Goal: Task Accomplishment & Management: Complete application form

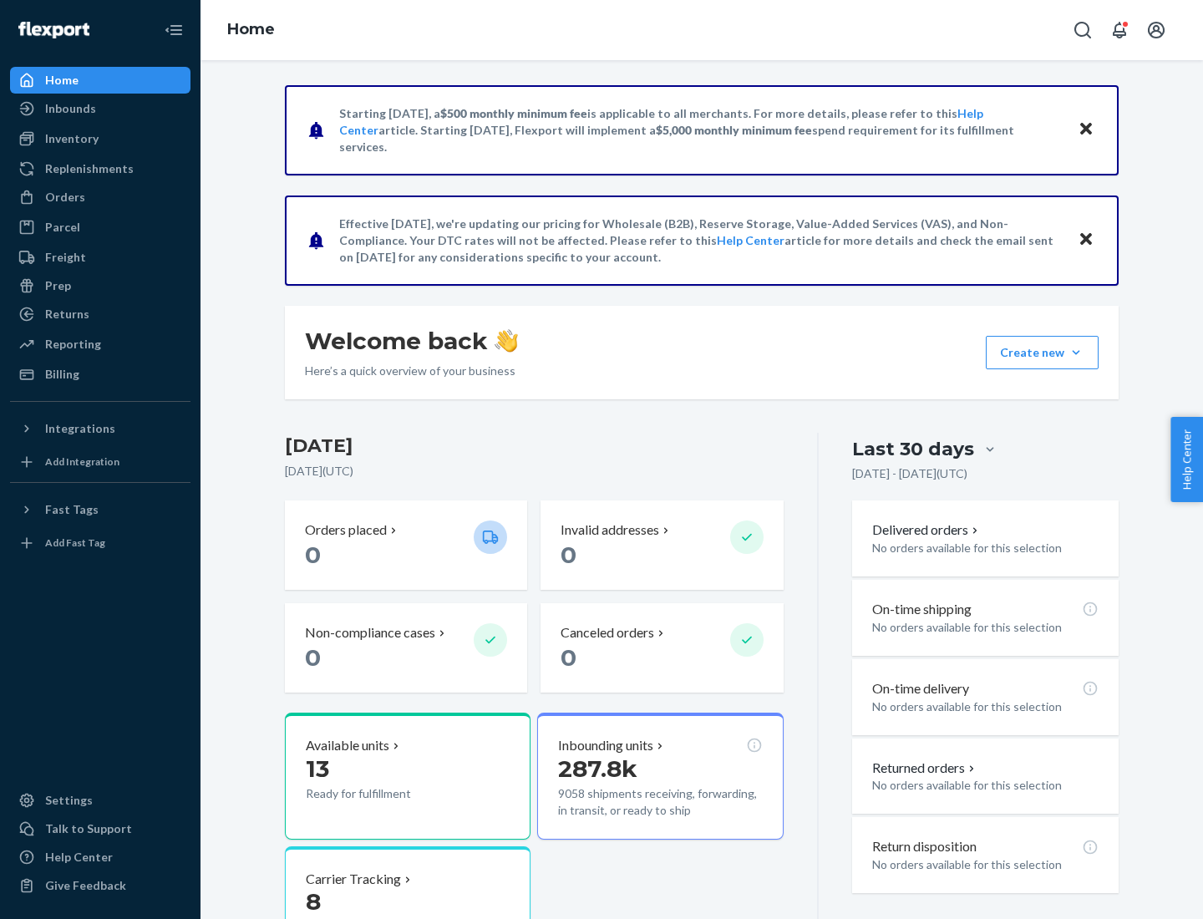
click at [1076, 353] on button "Create new Create new inbound Create new order Create new product" at bounding box center [1042, 352] width 113 height 33
click at [100, 109] on div "Inbounds" at bounding box center [100, 108] width 177 height 23
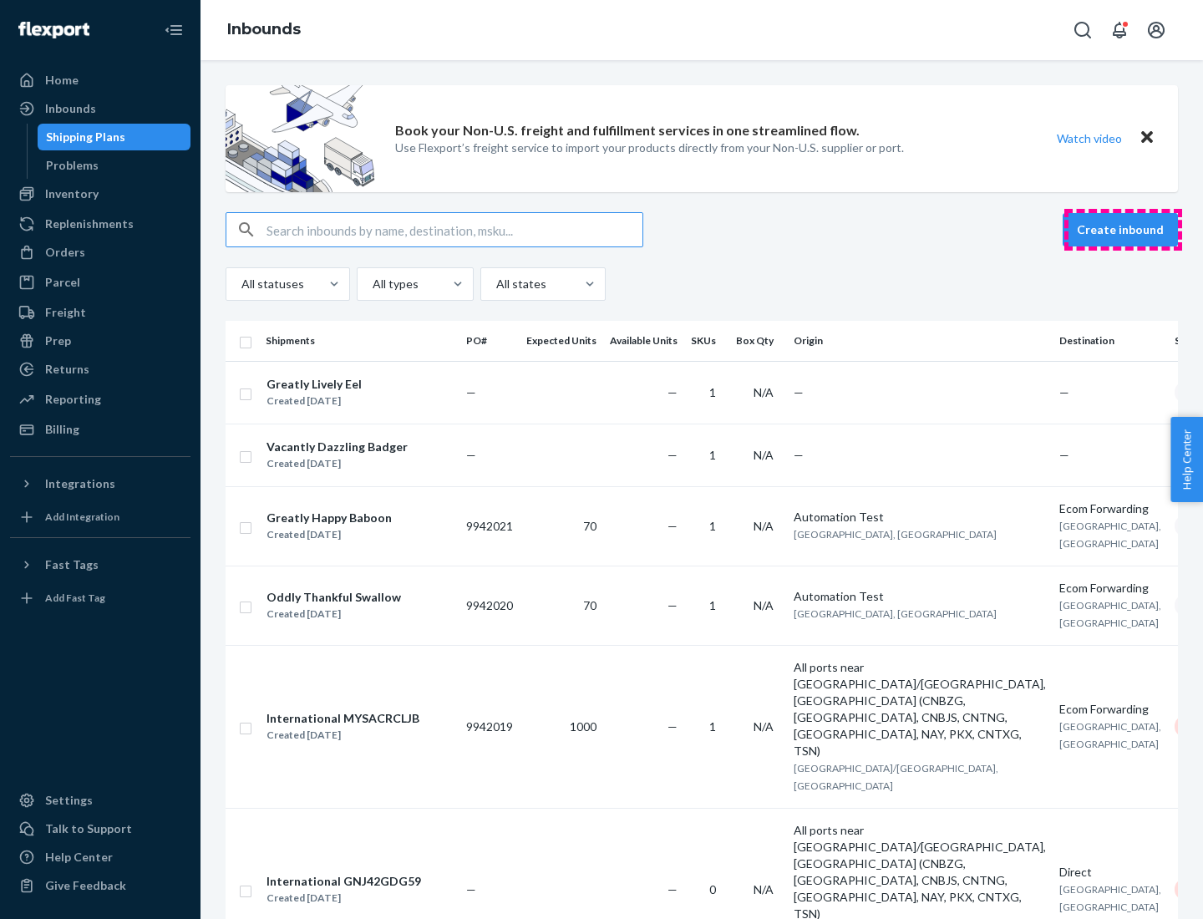
click at [1123, 230] on button "Create inbound" at bounding box center [1120, 229] width 115 height 33
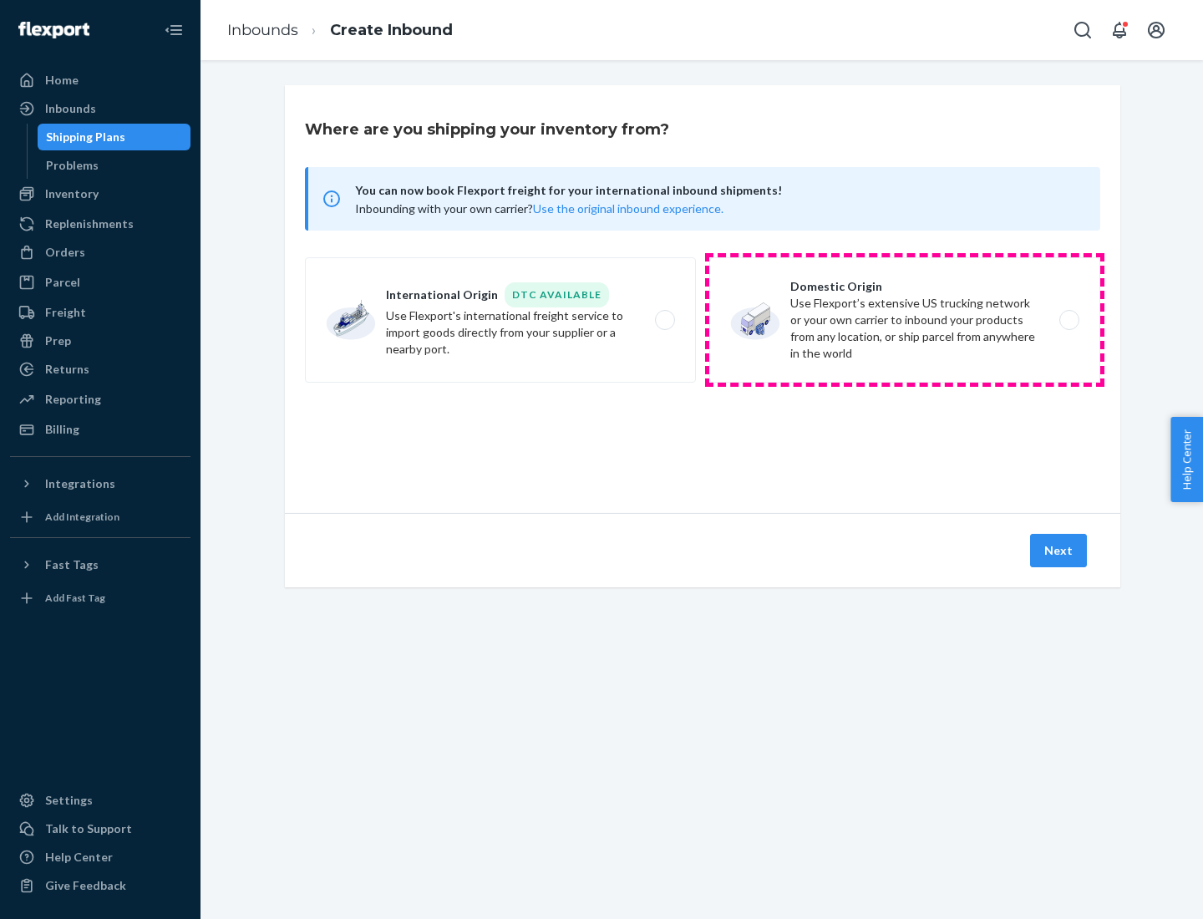
click at [905, 320] on label "Domestic Origin Use Flexport’s extensive US trucking network or your own carrie…" at bounding box center [905, 319] width 391 height 125
click at [1069, 320] on input "Domestic Origin Use Flexport’s extensive US trucking network or your own carrie…" at bounding box center [1074, 320] width 11 height 11
radio input "true"
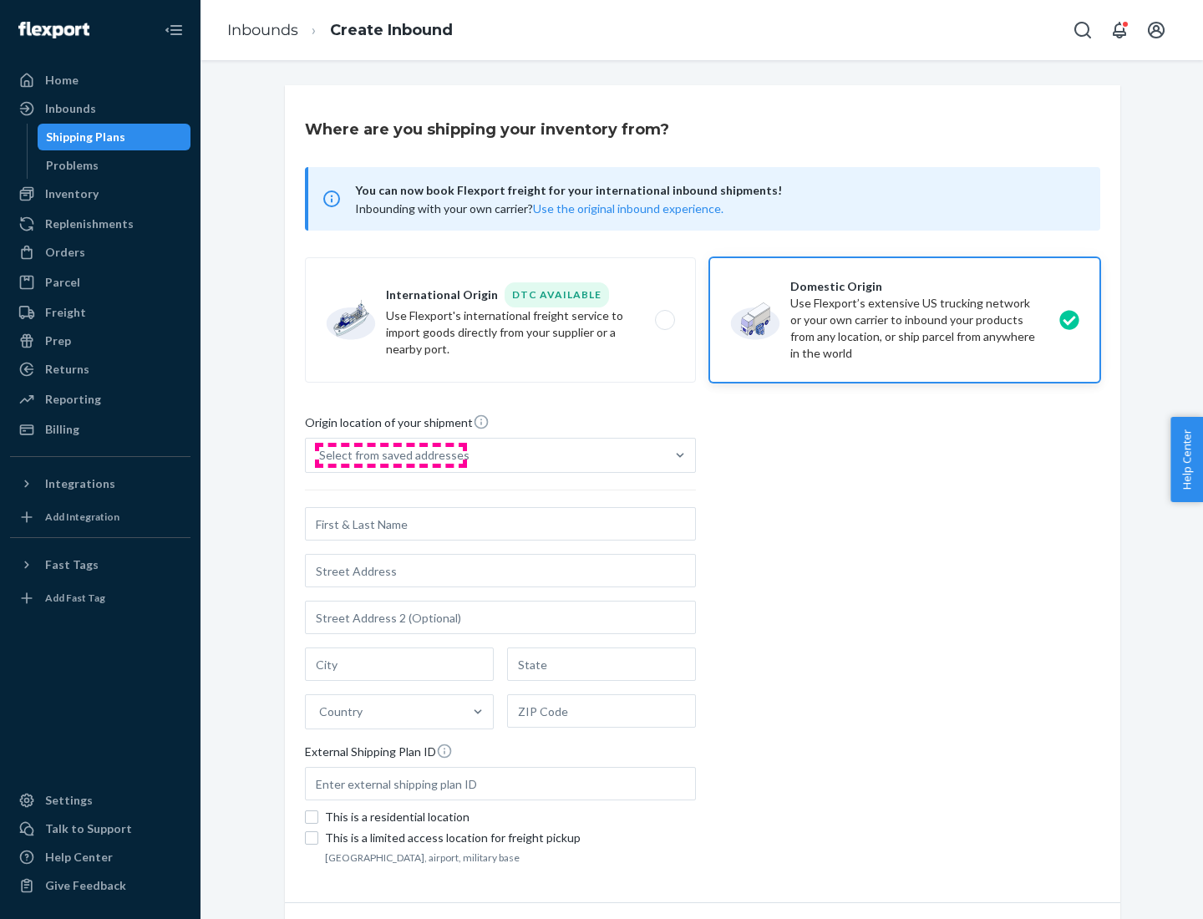
click at [390, 455] on div "Select from saved addresses" at bounding box center [394, 455] width 150 height 17
click at [321, 455] on input "Select from saved addresses" at bounding box center [320, 455] width 2 height 17
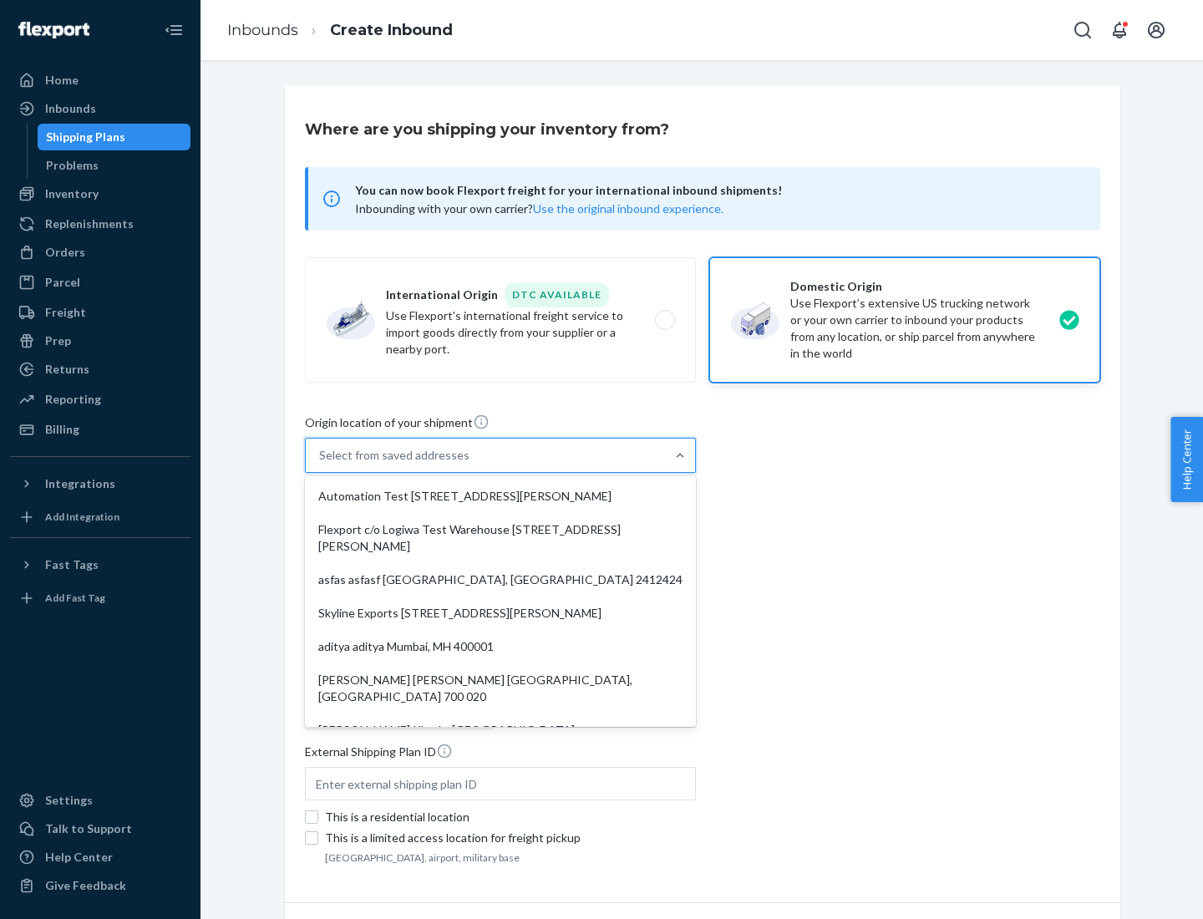
scroll to position [7, 0]
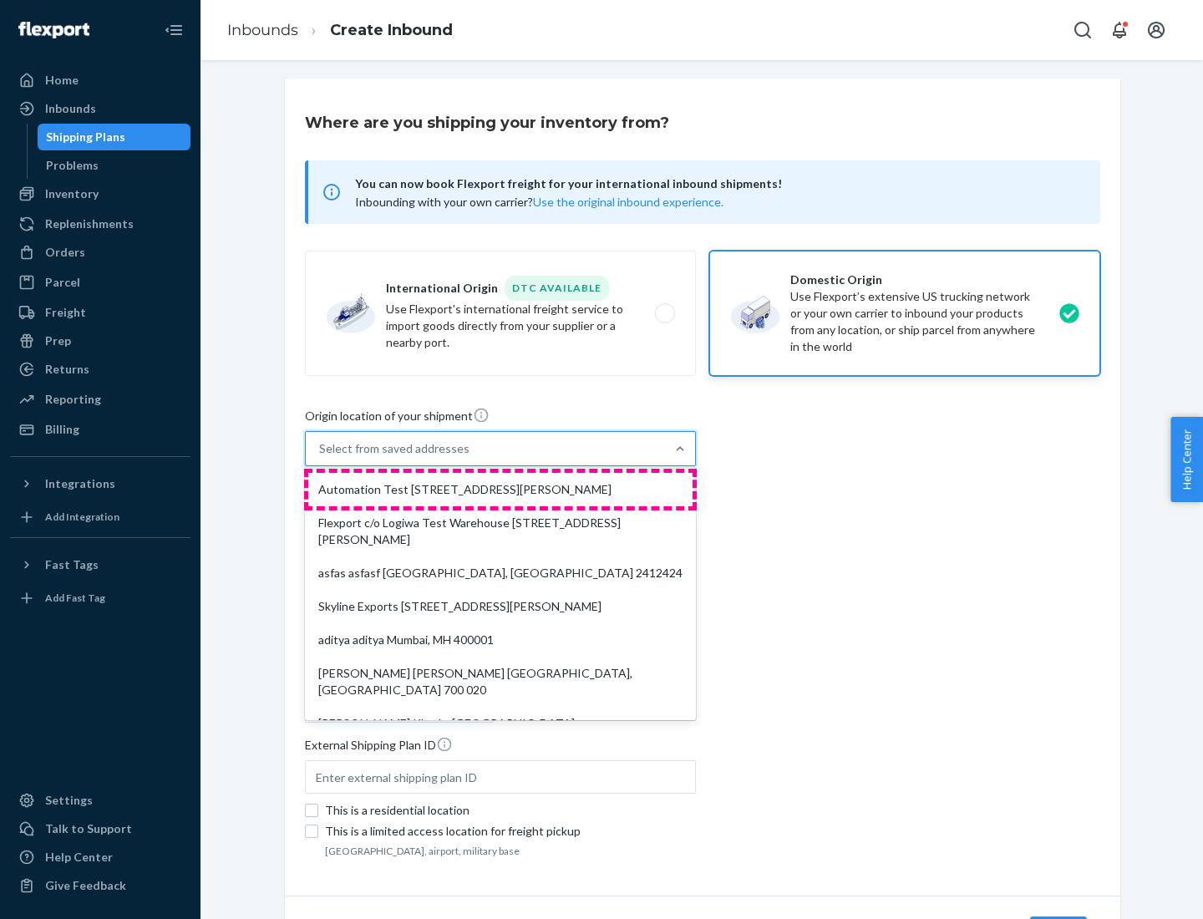
click at [501, 490] on div "Automation Test [STREET_ADDRESS][PERSON_NAME]" at bounding box center [500, 489] width 384 height 33
click at [321, 457] on input "option Automation Test [STREET_ADDRESS][PERSON_NAME]. 9 results available. Use …" at bounding box center [320, 448] width 2 height 17
type input "Automation Test"
type input "9th Floor"
type input "[GEOGRAPHIC_DATA]"
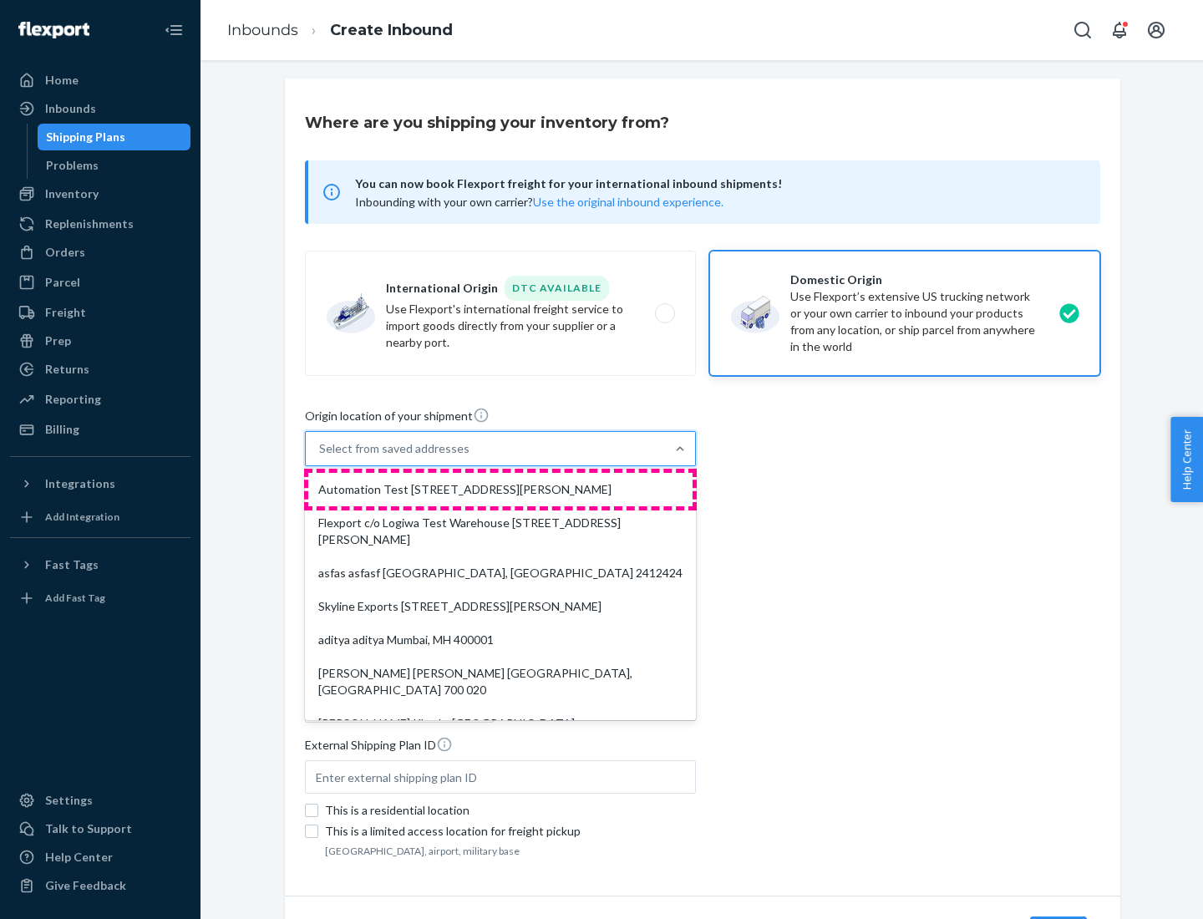
type input "CA"
type input "94104"
type input "[STREET_ADDRESS][PERSON_NAME]"
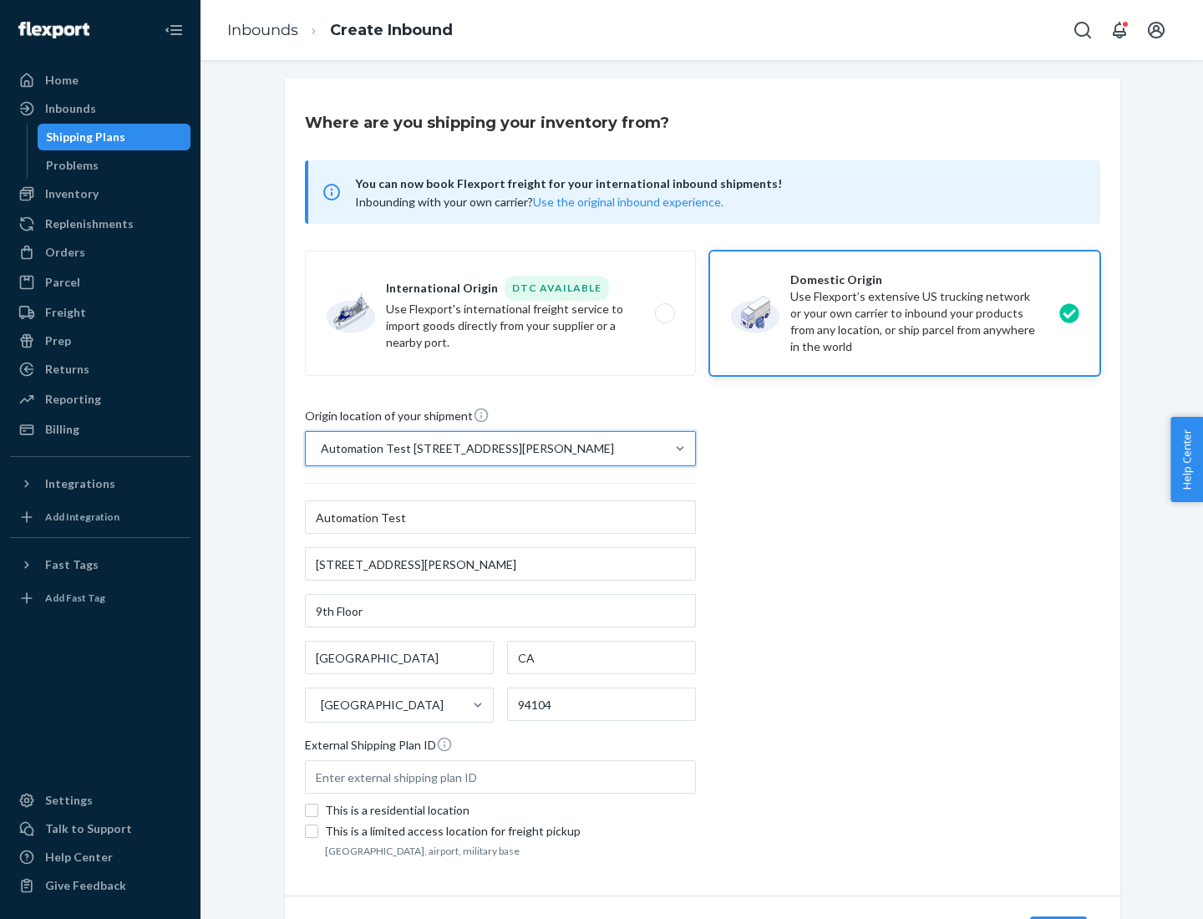
scroll to position [98, 0]
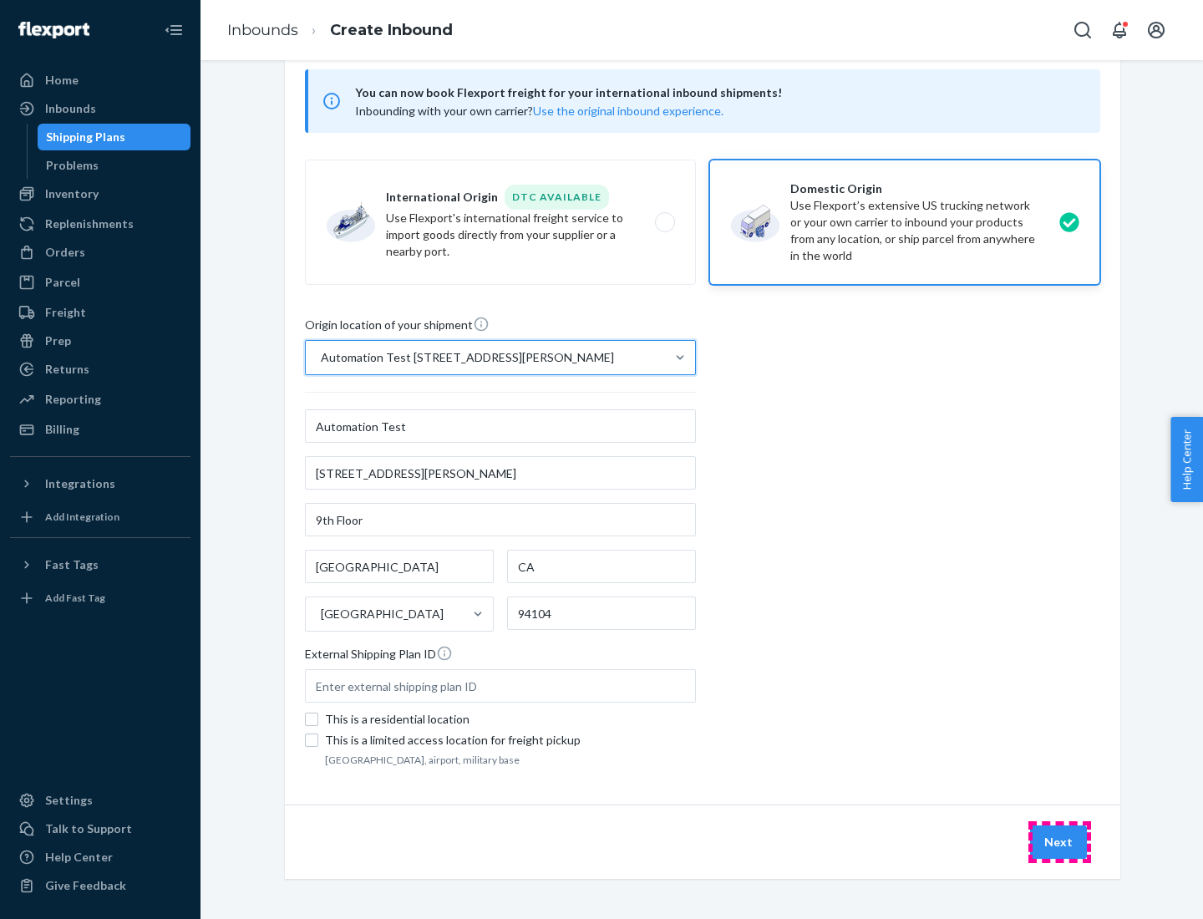
click at [1060, 842] on button "Next" at bounding box center [1058, 842] width 57 height 33
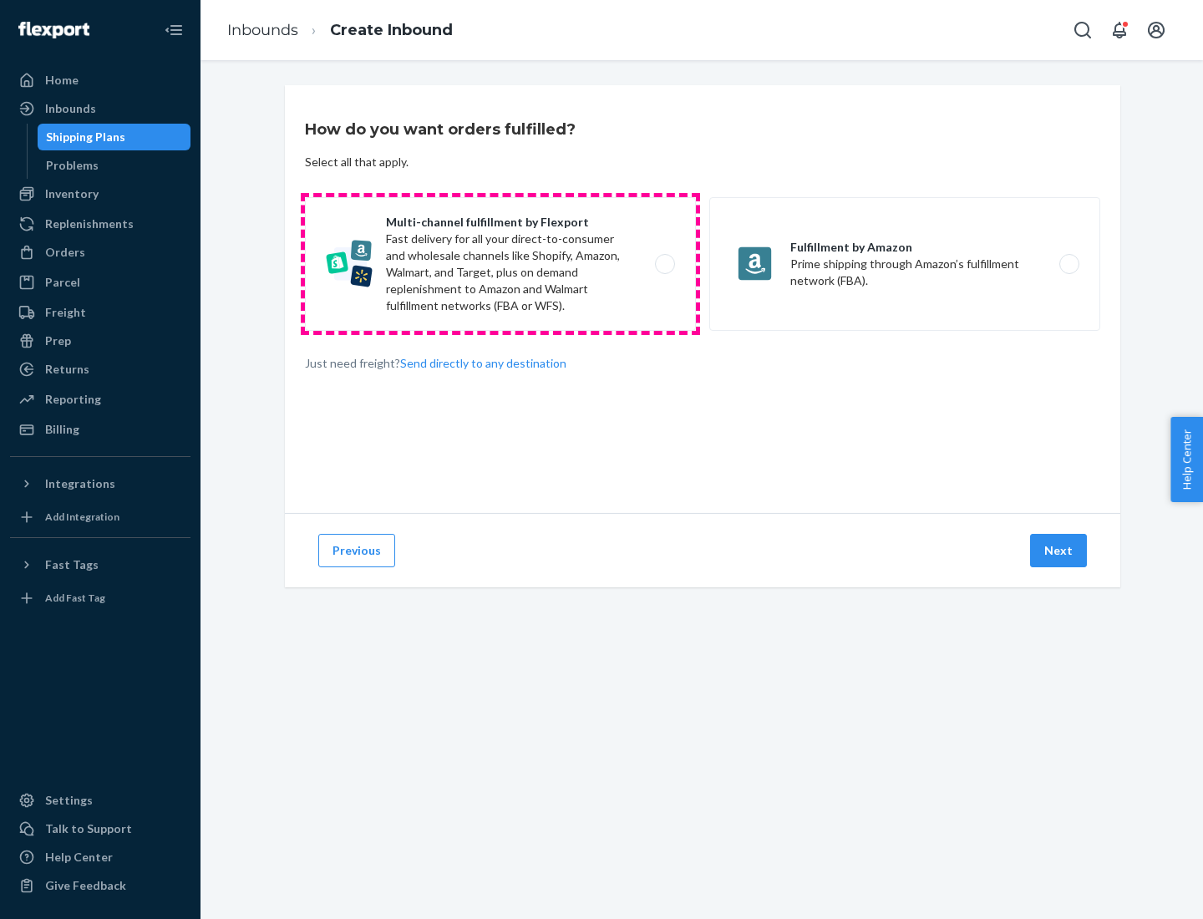
click at [501, 264] on label "Multi-channel fulfillment by Flexport Fast delivery for all your direct-to-cons…" at bounding box center [500, 264] width 391 height 134
click at [664, 264] on input "Multi-channel fulfillment by Flexport Fast delivery for all your direct-to-cons…" at bounding box center [669, 264] width 11 height 11
radio input "true"
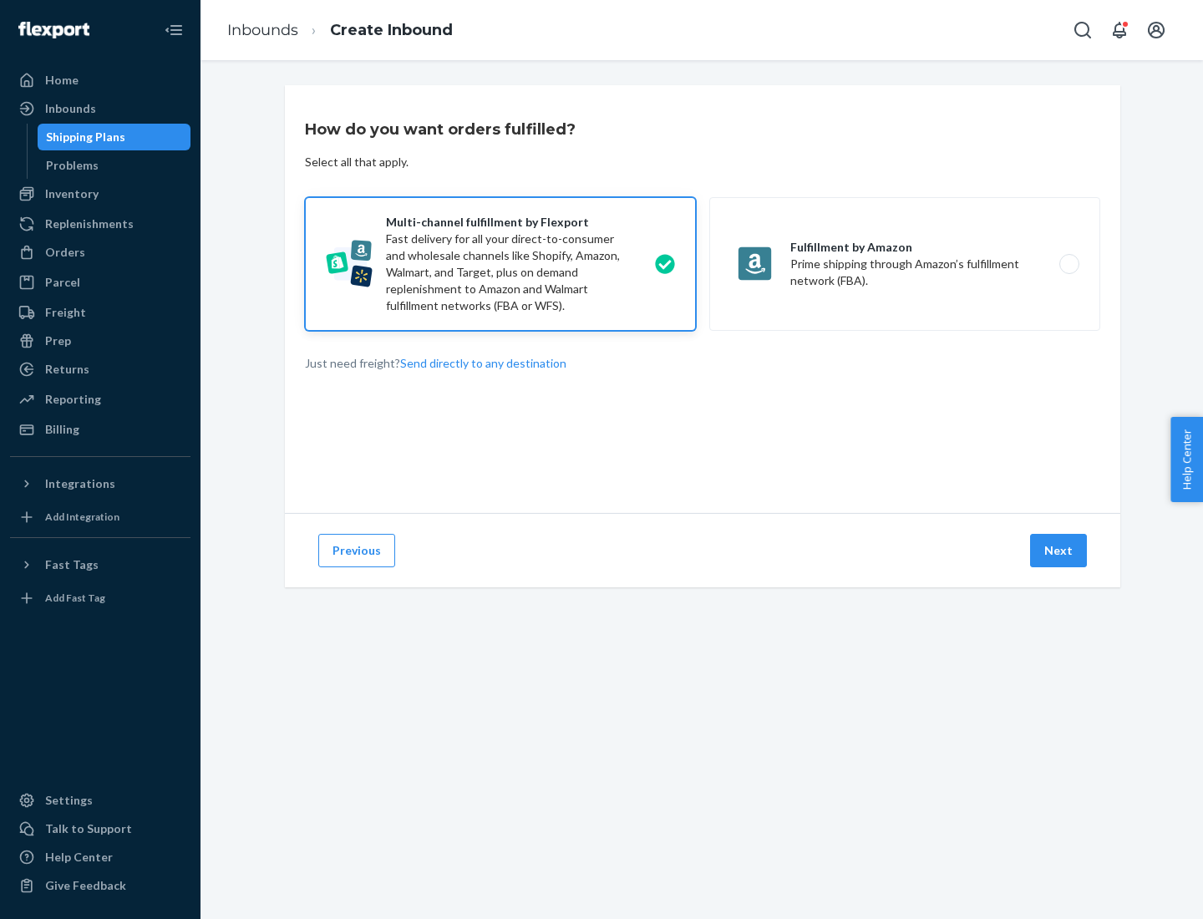
click at [1060, 551] on button "Next" at bounding box center [1058, 550] width 57 height 33
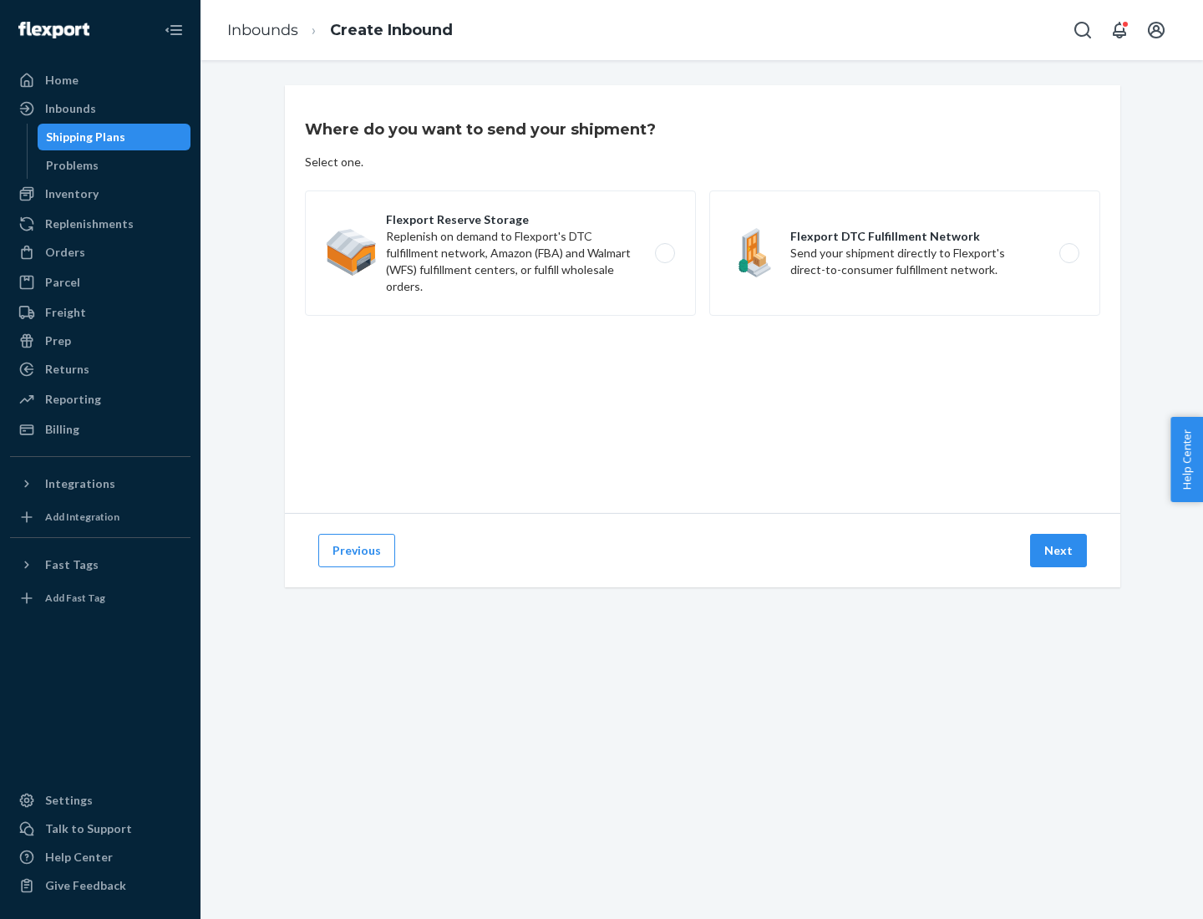
click at [905, 253] on label "Flexport DTC Fulfillment Network Send your shipment directly to Flexport's dire…" at bounding box center [905, 253] width 391 height 125
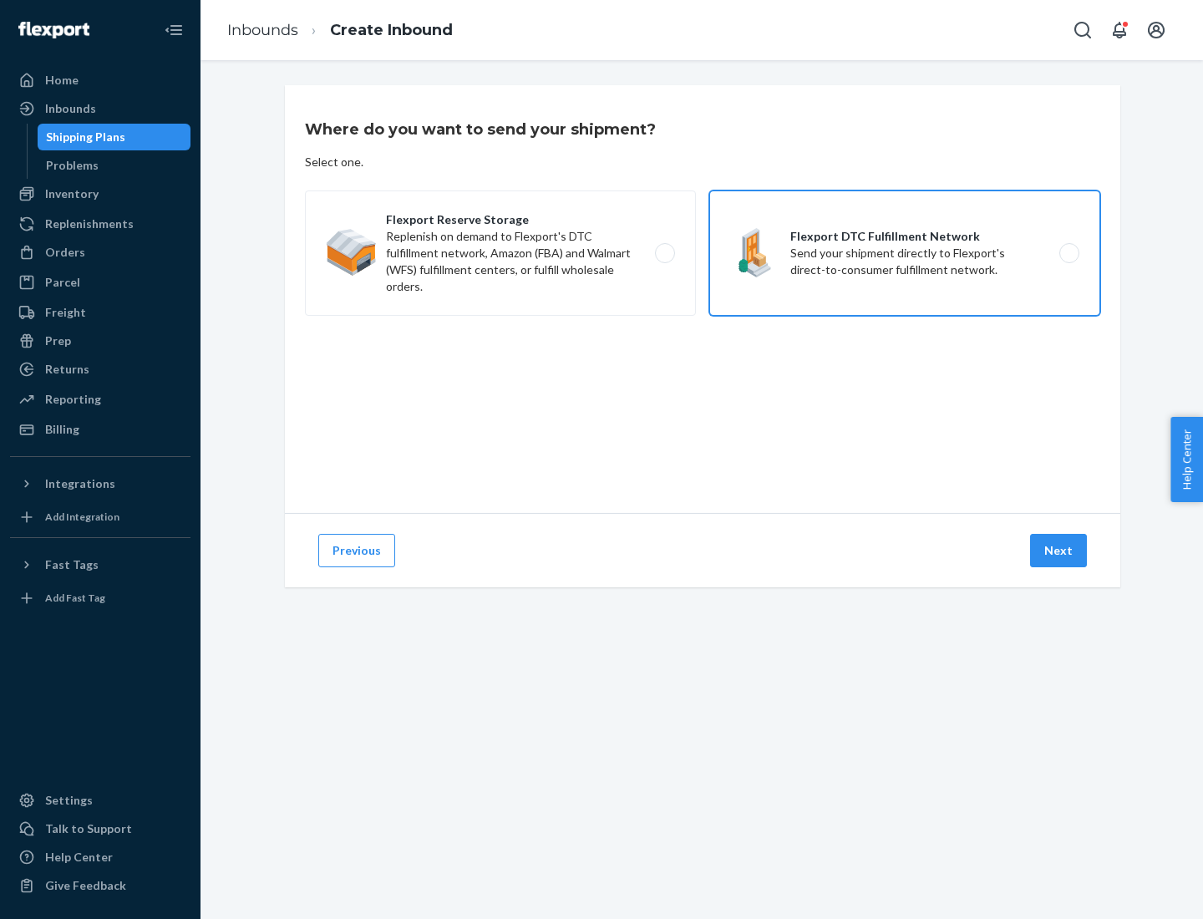
click at [1069, 253] on input "Flexport DTC Fulfillment Network Send your shipment directly to Flexport's dire…" at bounding box center [1074, 253] width 11 height 11
radio input "true"
click at [1060, 551] on button "Next" at bounding box center [1058, 550] width 57 height 33
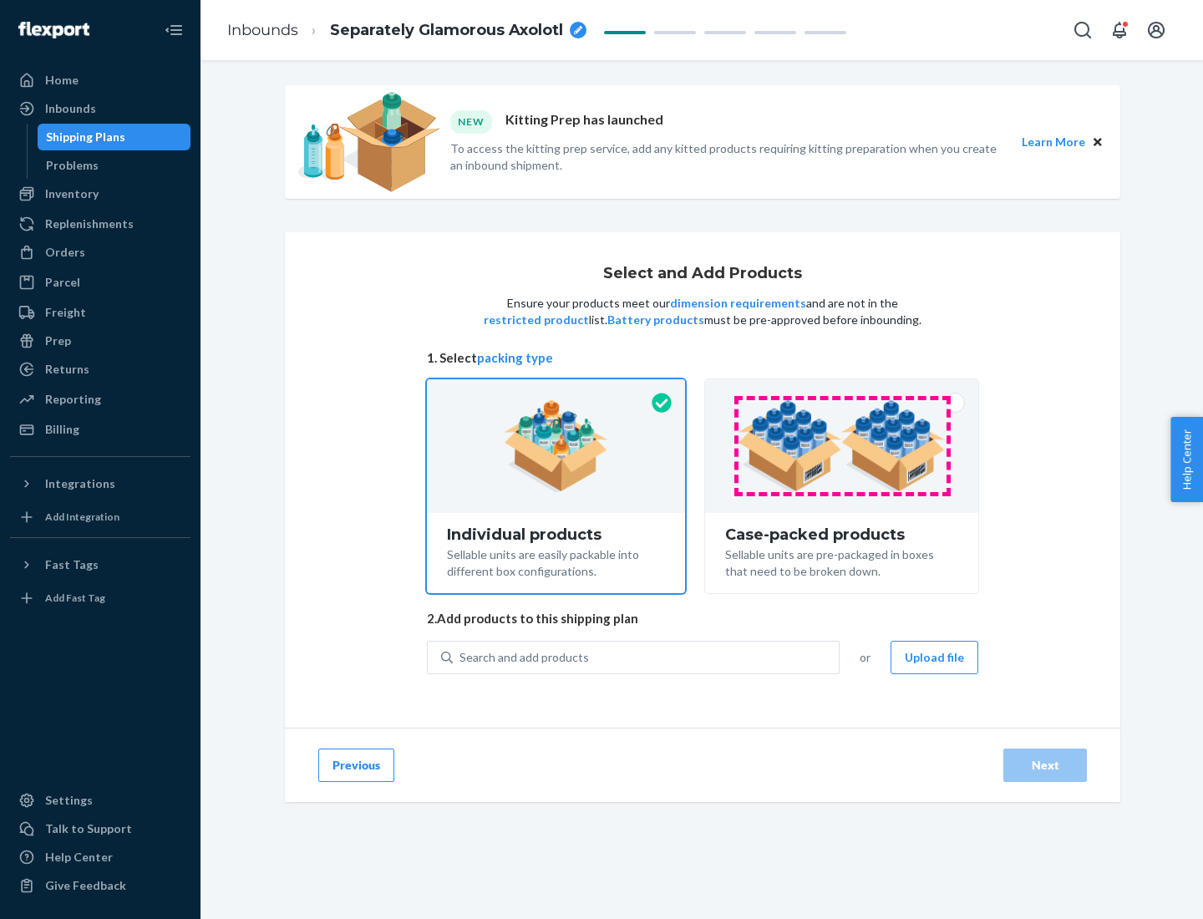
click at [842, 446] on img at bounding box center [842, 446] width 208 height 92
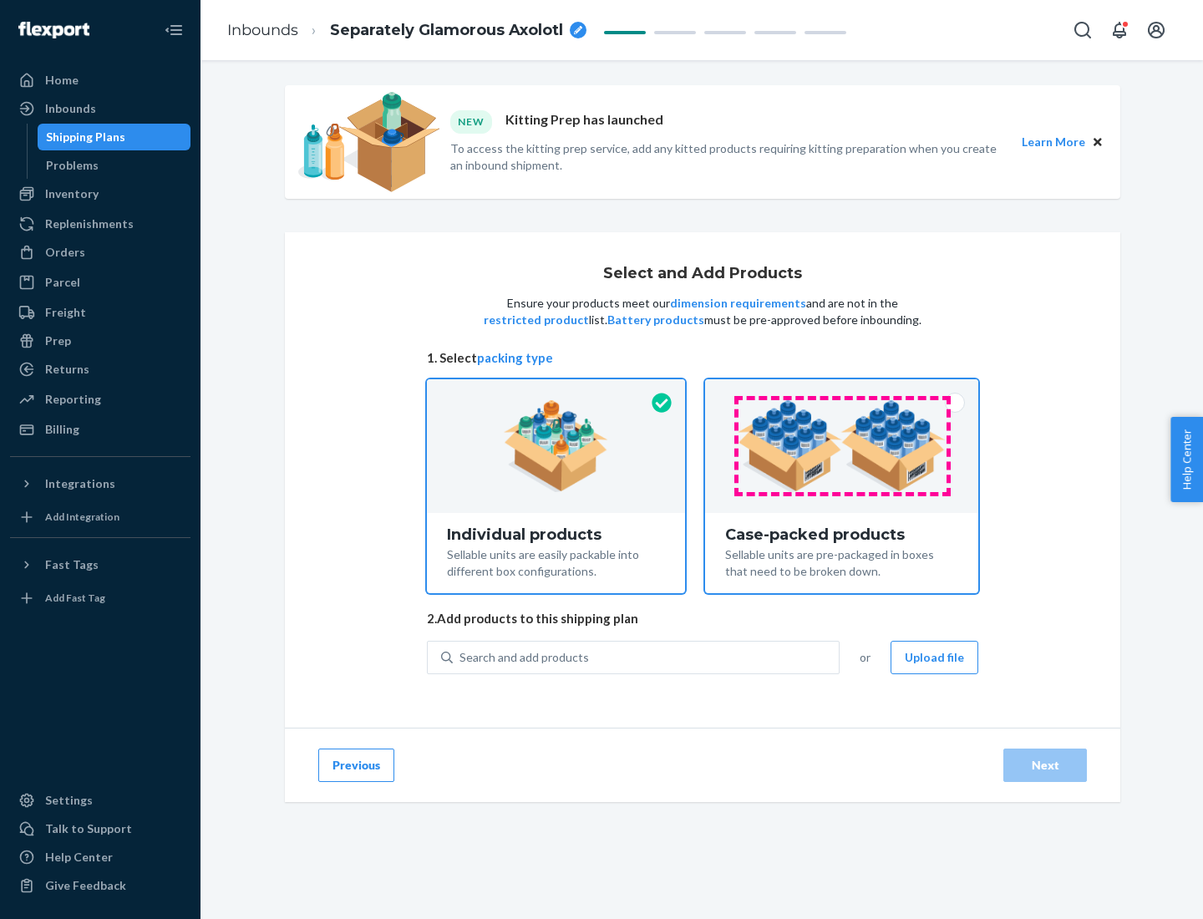
click at [842, 390] on input "Case-packed products Sellable units are pre-packaged in boxes that need to be b…" at bounding box center [842, 384] width 11 height 11
radio input "true"
radio input "false"
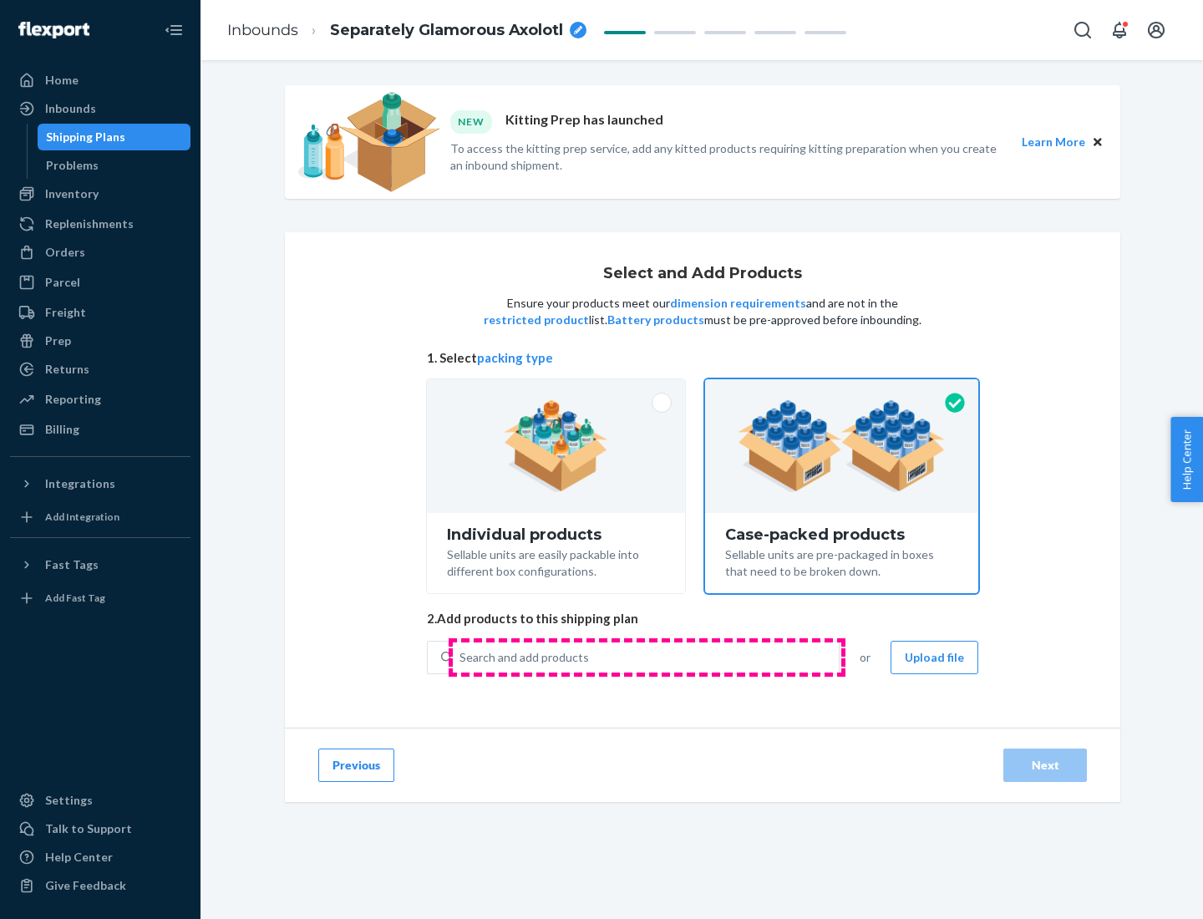
click at [647, 657] on div "Search and add products" at bounding box center [646, 658] width 386 height 30
click at [461, 657] on input "Search and add products" at bounding box center [461, 657] width 2 height 17
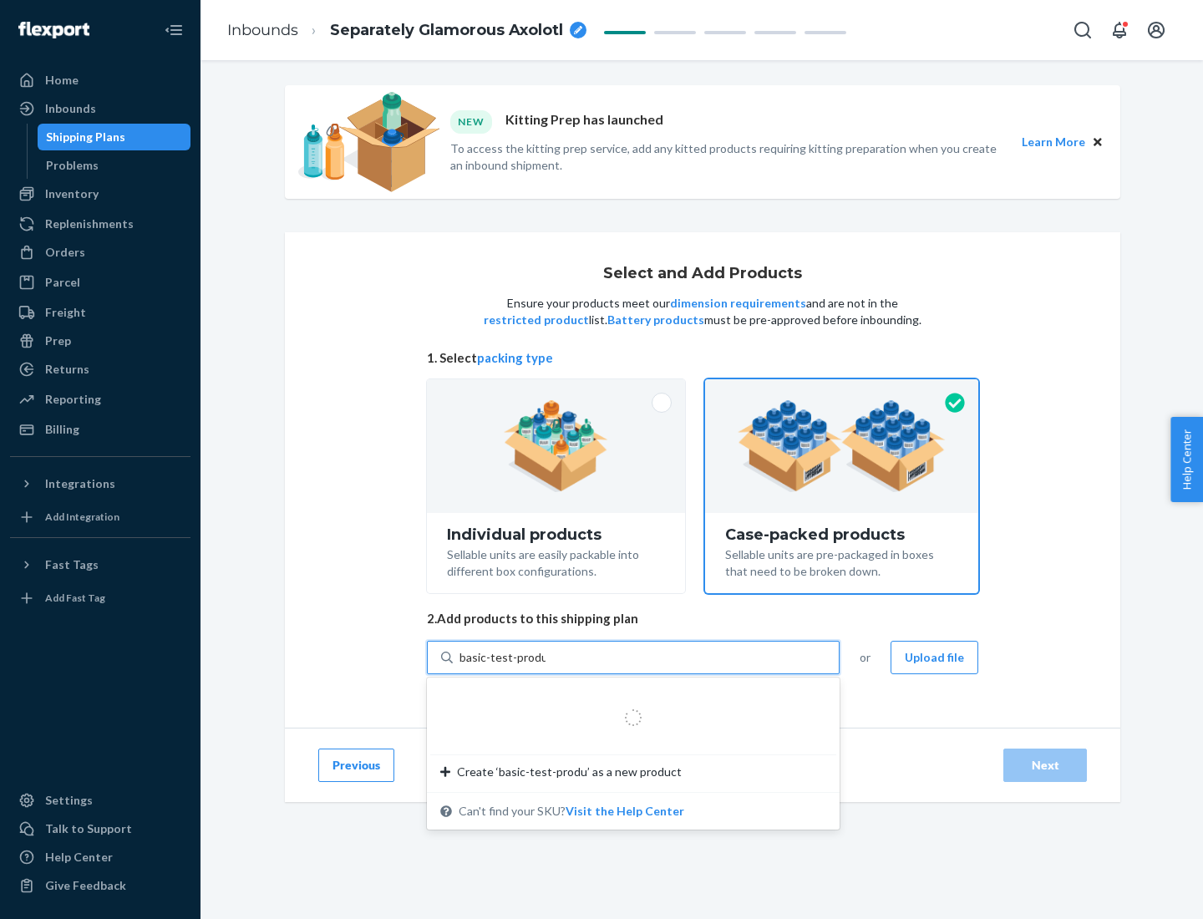
type input "basic-test-product-1"
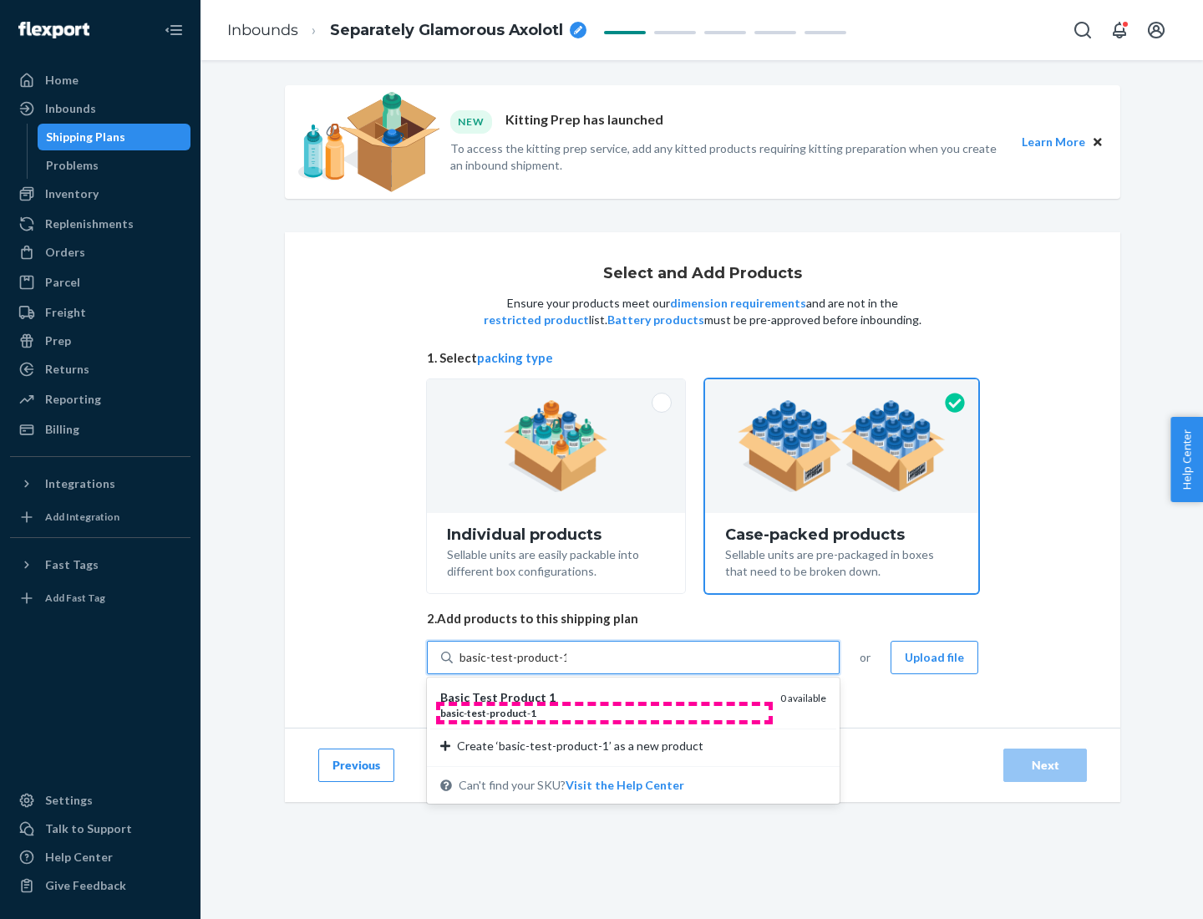
click at [604, 713] on div "basic - test - product - 1" at bounding box center [603, 713] width 327 height 14
click at [567, 666] on input "basic-test-product-1" at bounding box center [513, 657] width 107 height 17
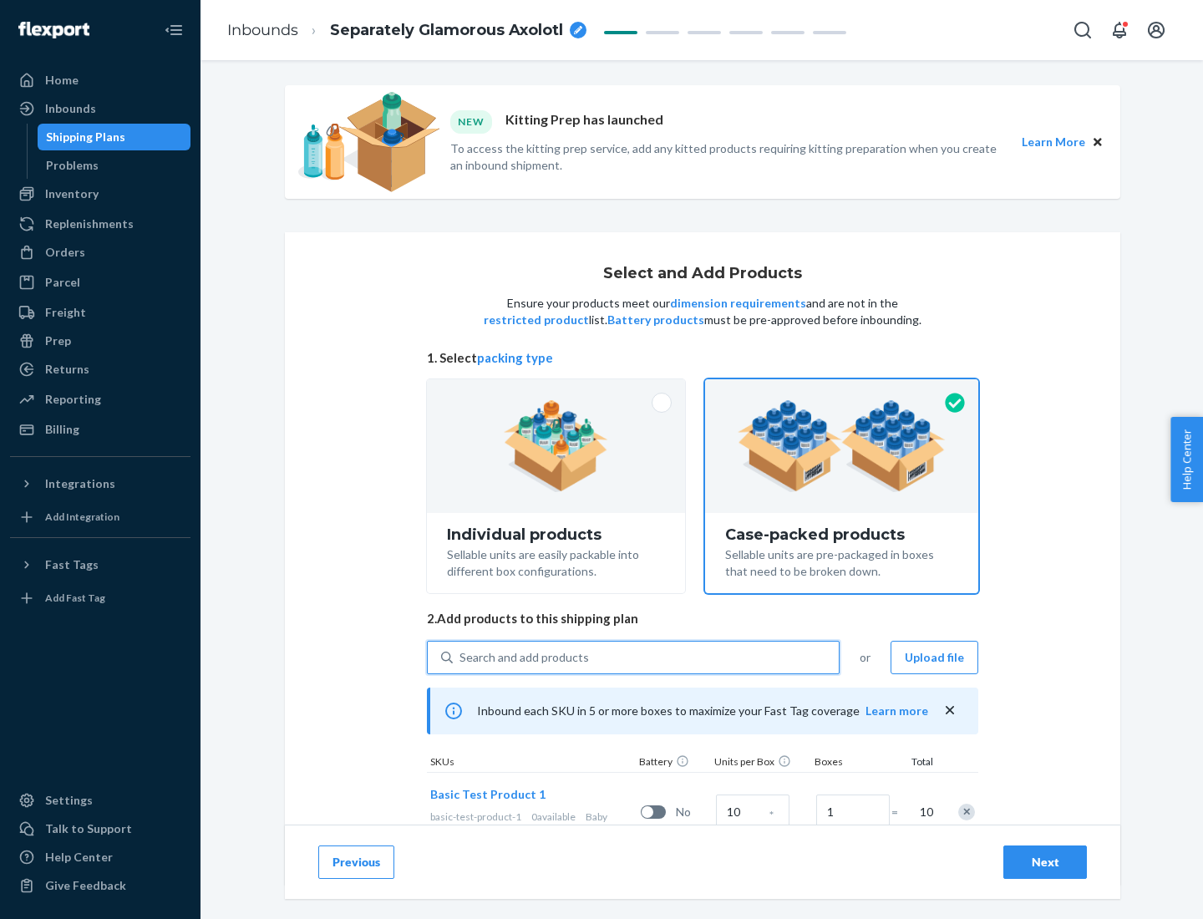
scroll to position [60, 0]
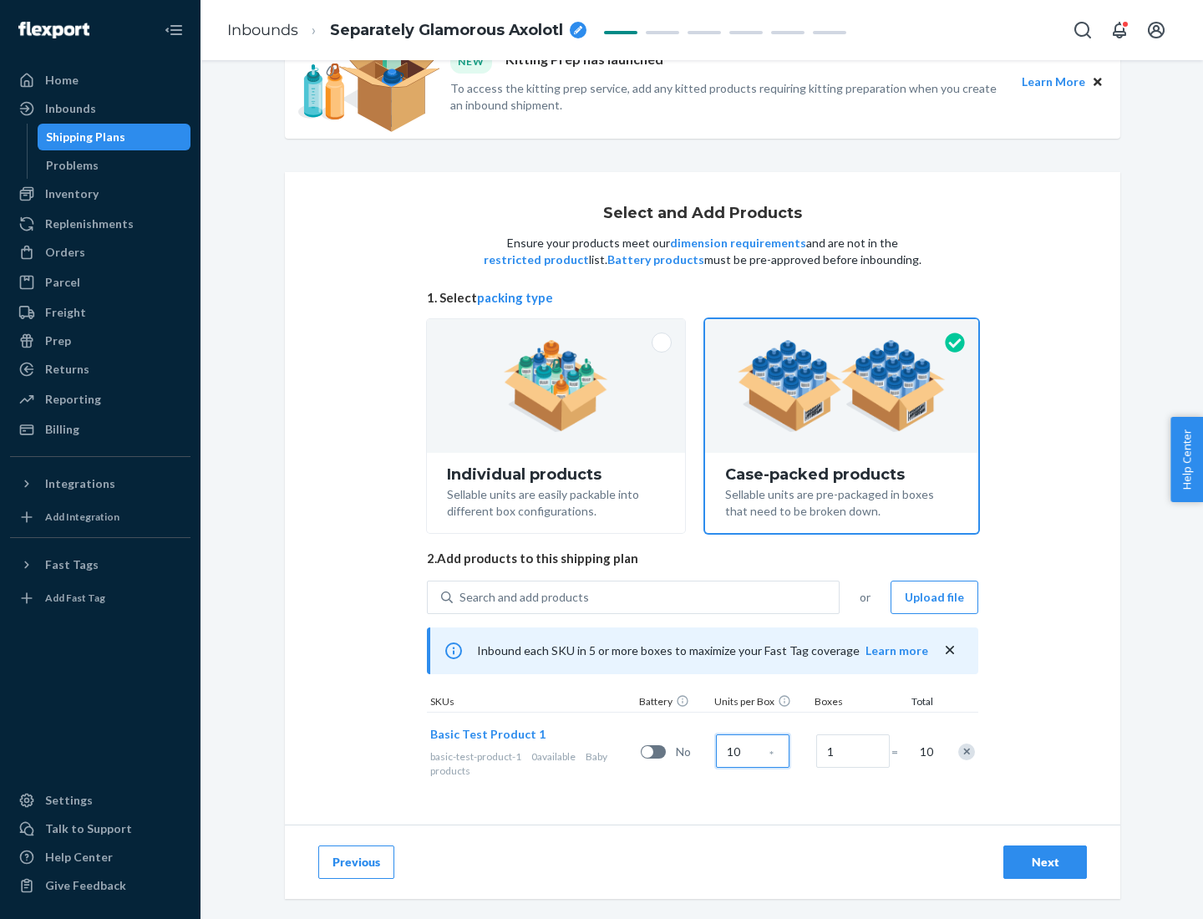
type input "10"
type input "7"
click at [1046, 863] on div "Next" at bounding box center [1045, 862] width 55 height 17
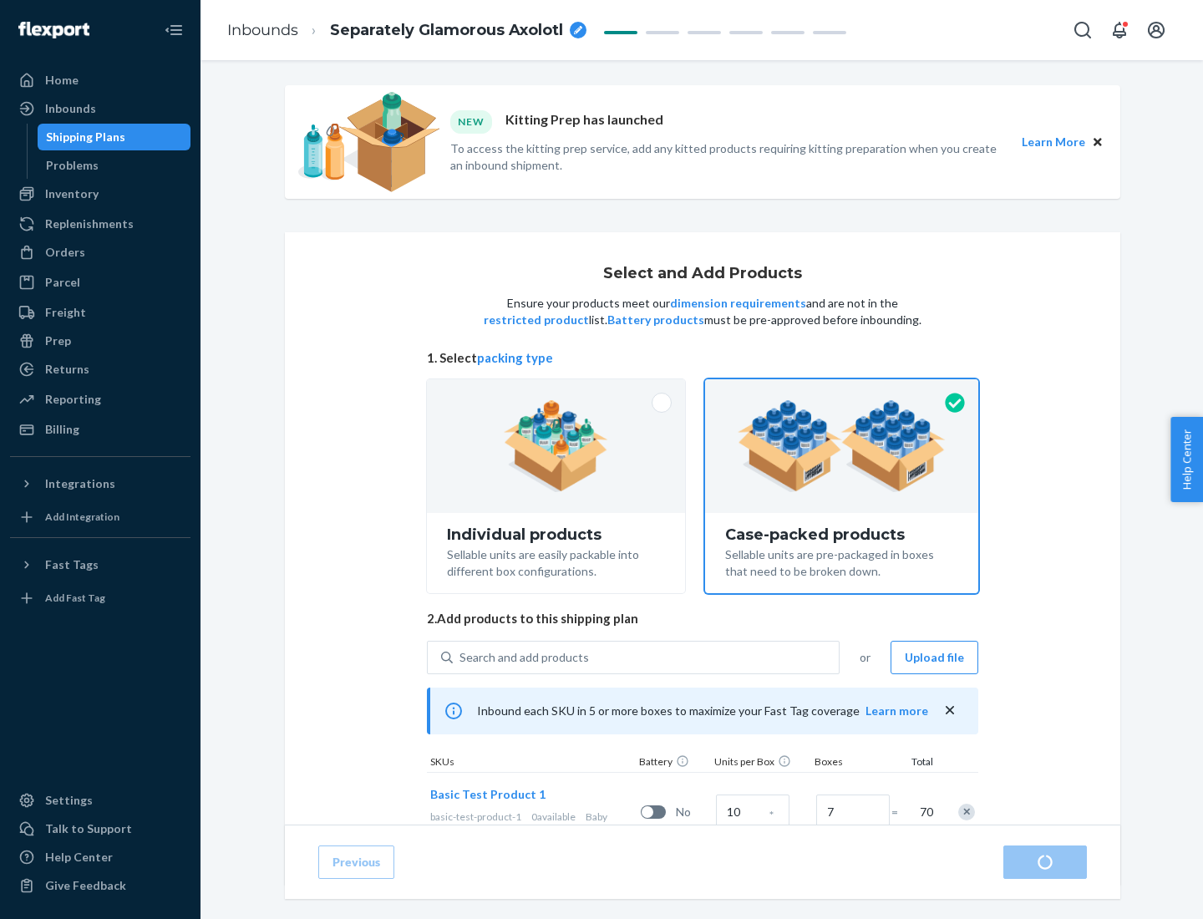
radio input "true"
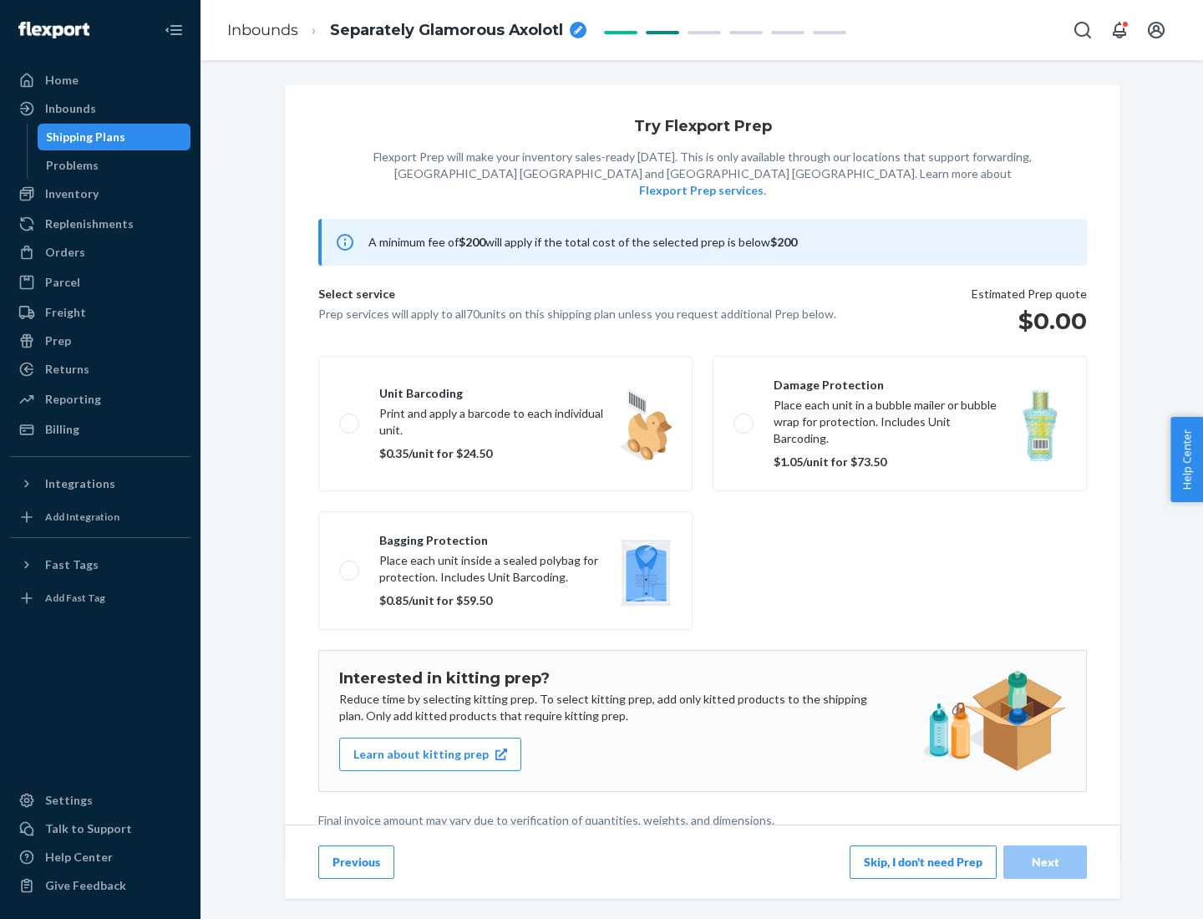
scroll to position [4, 0]
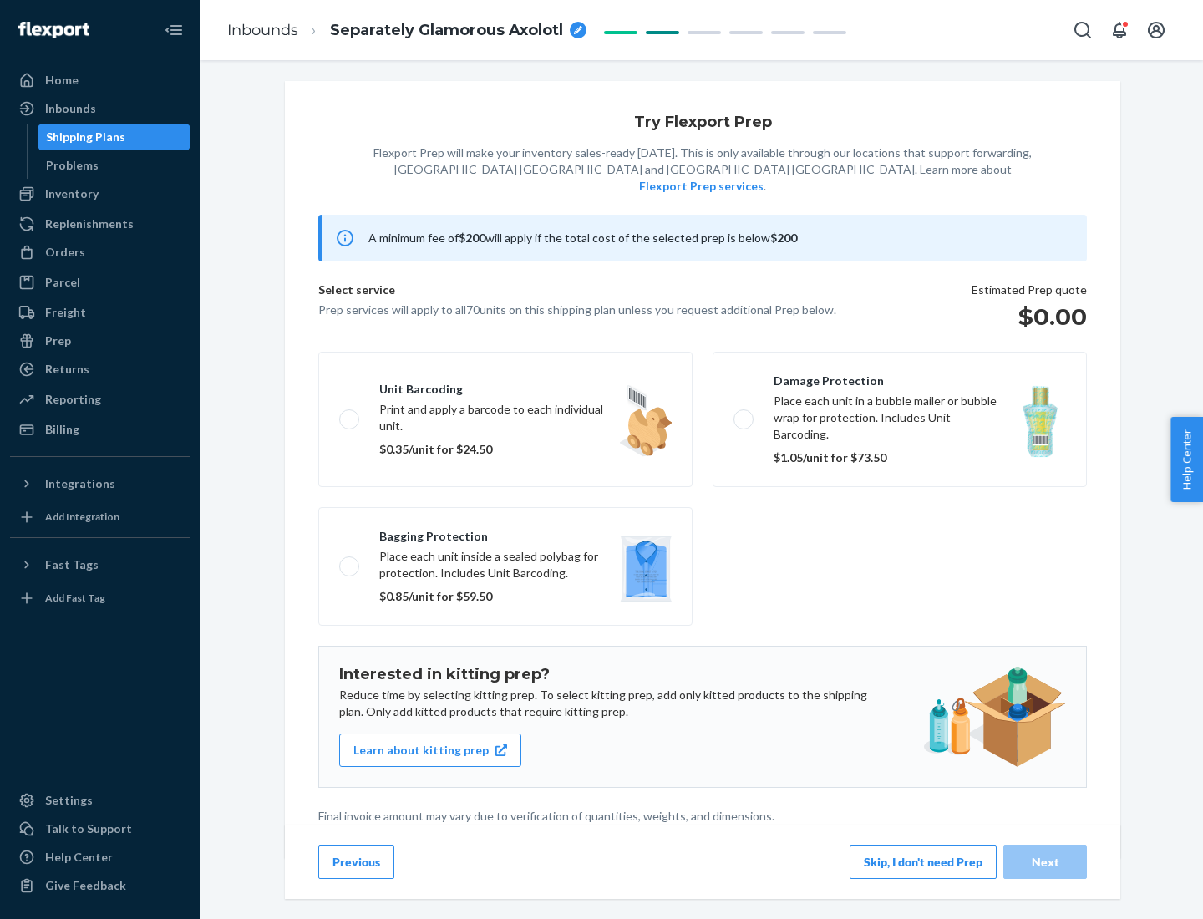
click at [506, 532] on label "Bagging protection Place each unit inside a sealed polybag for protection. Incl…" at bounding box center [505, 566] width 374 height 119
click at [350, 561] on input "Bagging protection Place each unit inside a sealed polybag for protection. Incl…" at bounding box center [344, 566] width 11 height 11
checkbox input "true"
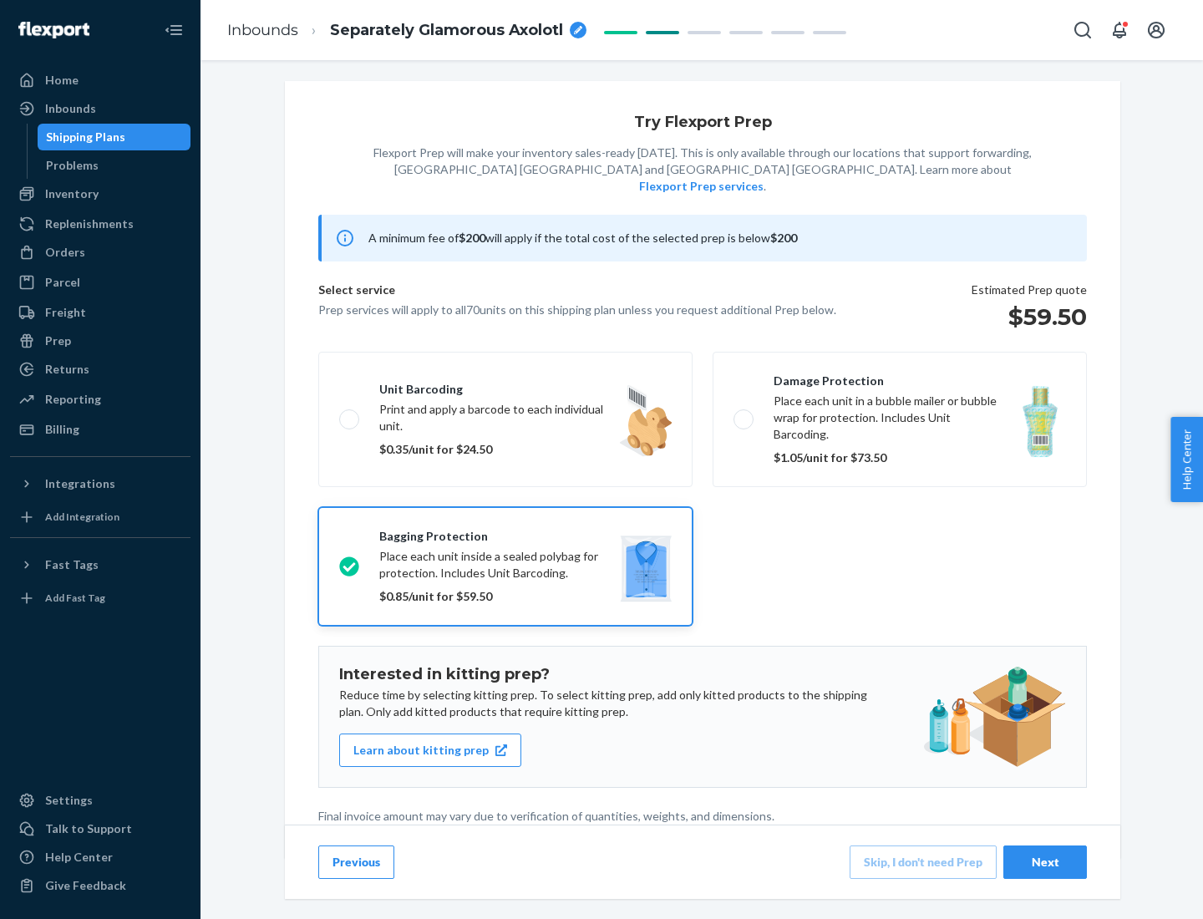
click at [1046, 862] on div "Next" at bounding box center [1045, 862] width 55 height 17
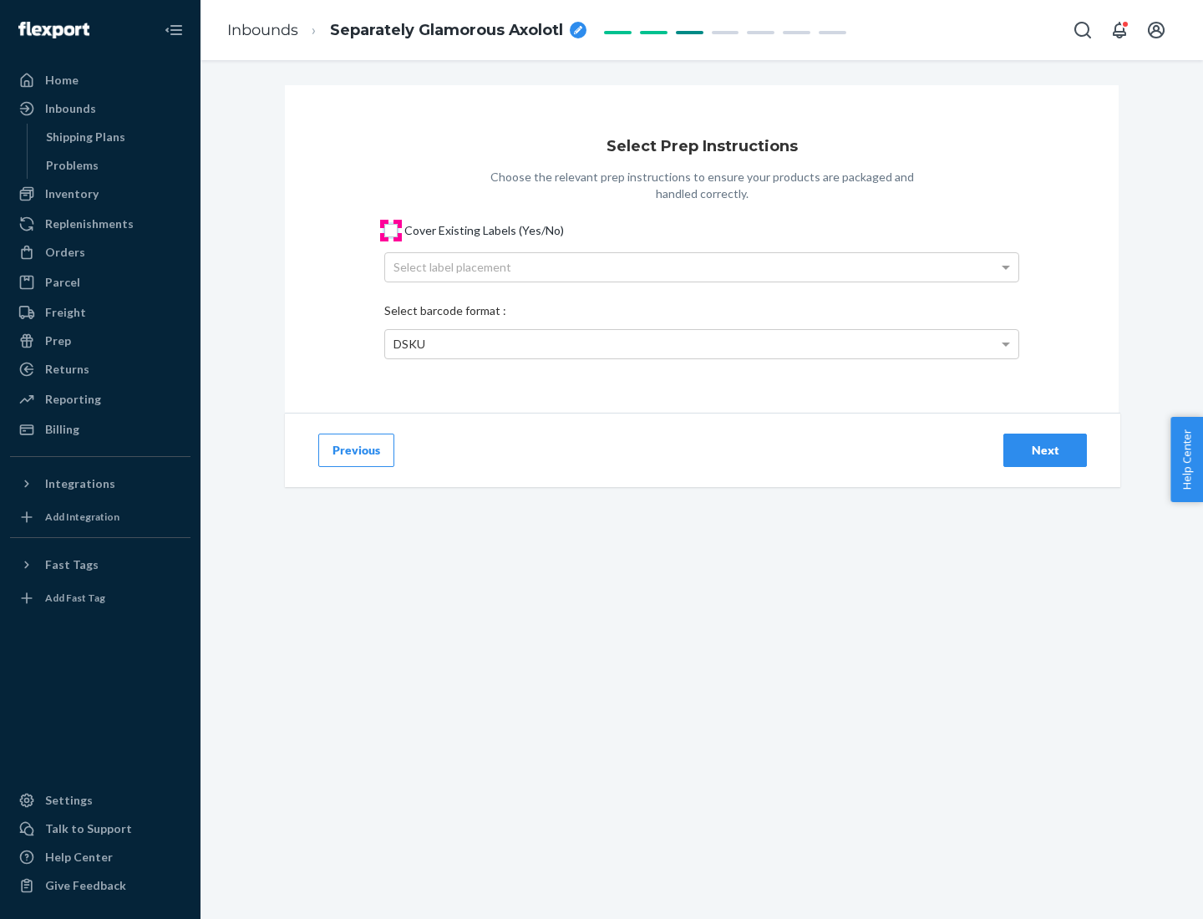
click at [391, 230] on input "Cover Existing Labels (Yes/No)" at bounding box center [390, 230] width 13 height 13
checkbox input "true"
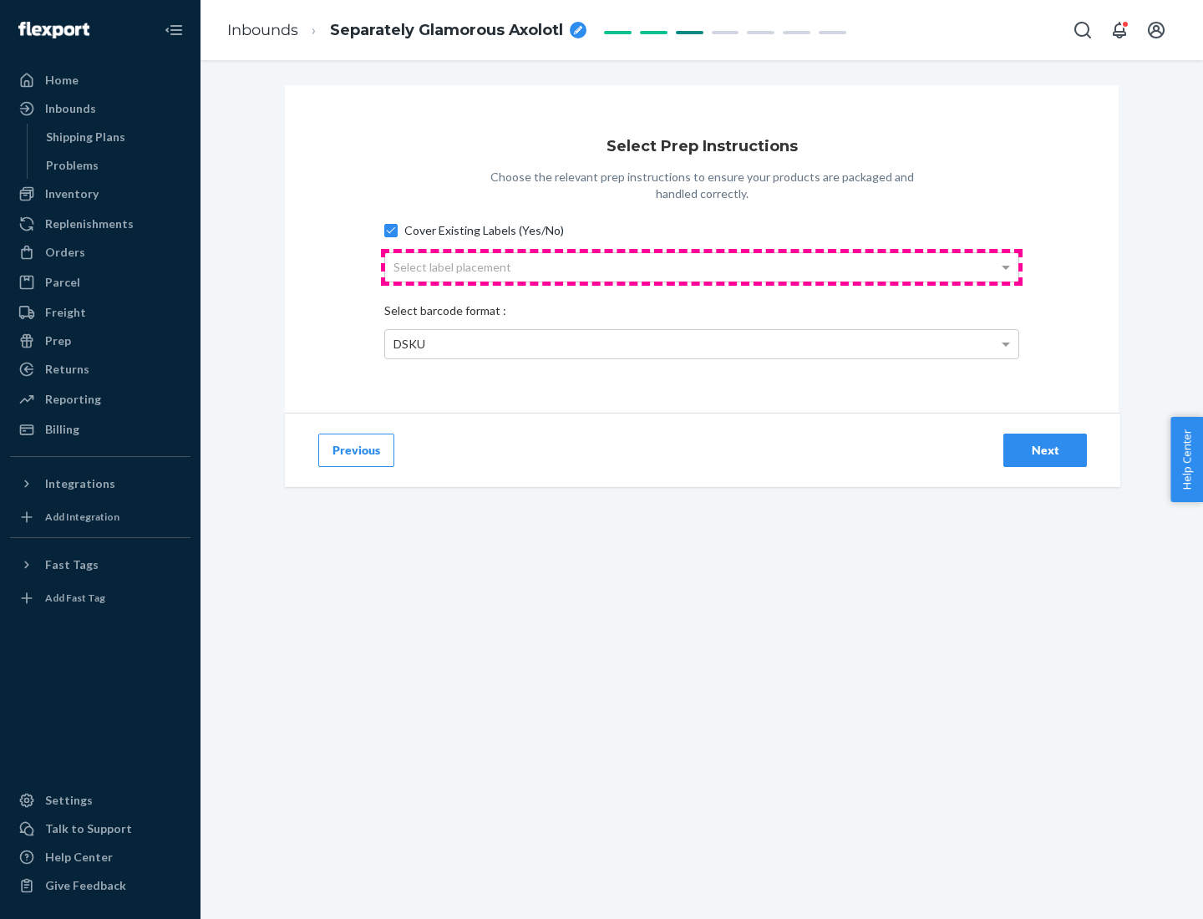
click at [702, 267] on div "Select label placement" at bounding box center [702, 267] width 634 height 28
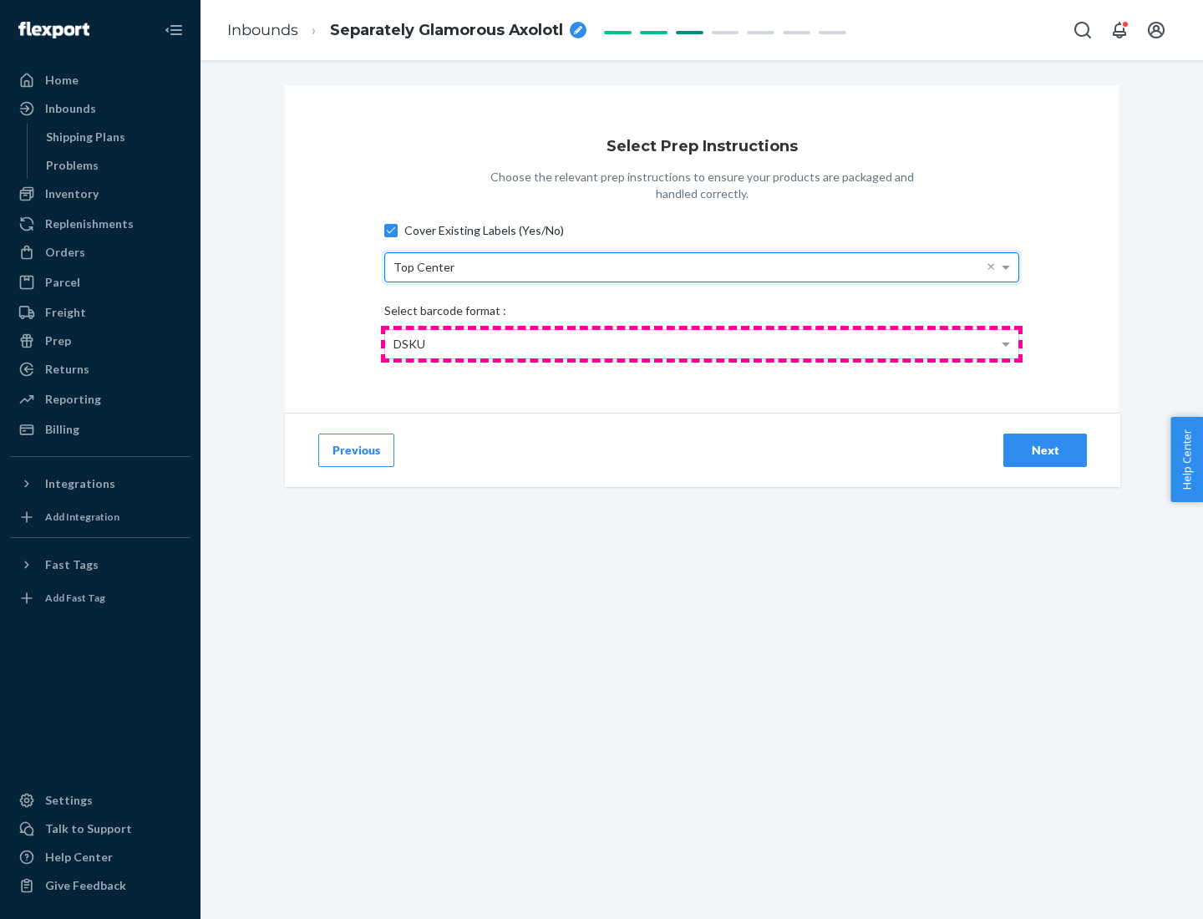
click at [702, 343] on div "DSKU" at bounding box center [702, 344] width 634 height 28
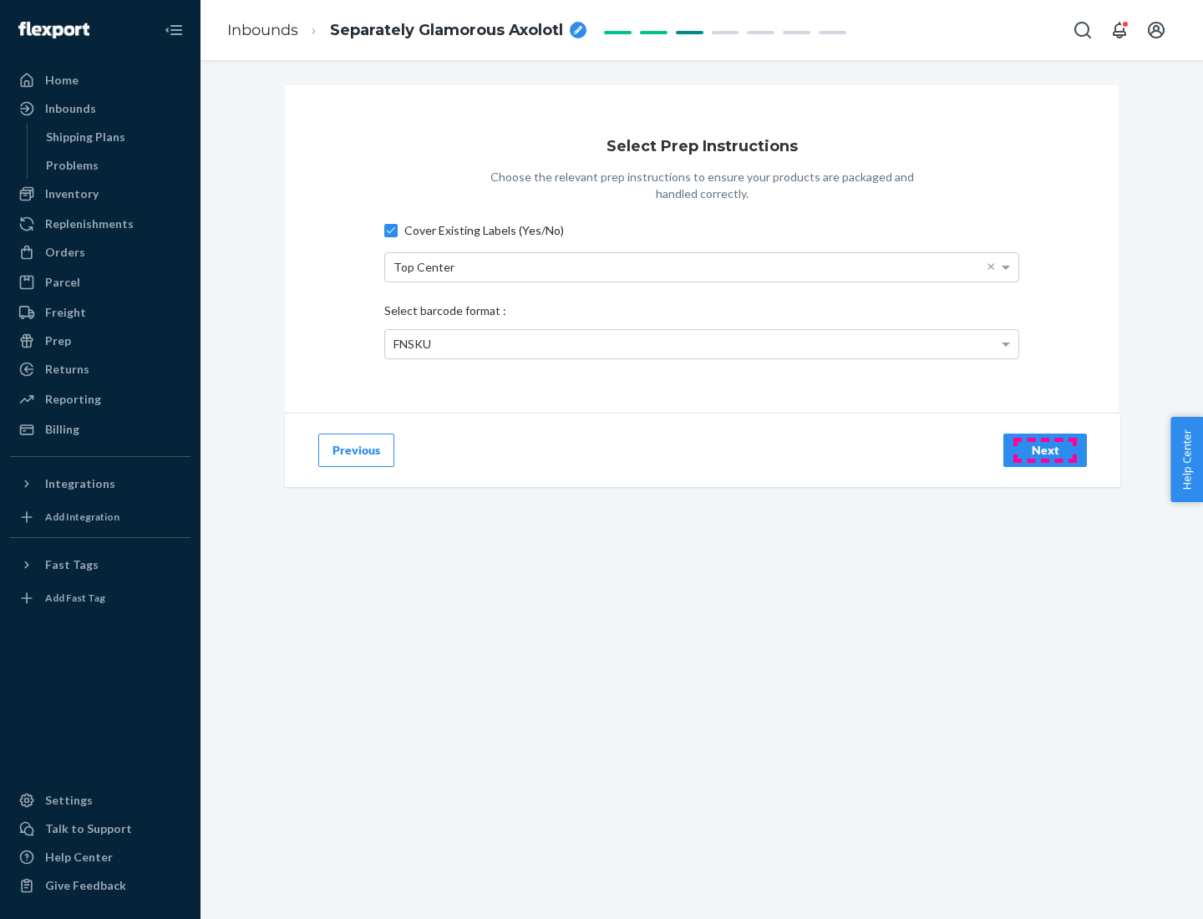
click at [1046, 450] on div "Next" at bounding box center [1045, 450] width 55 height 17
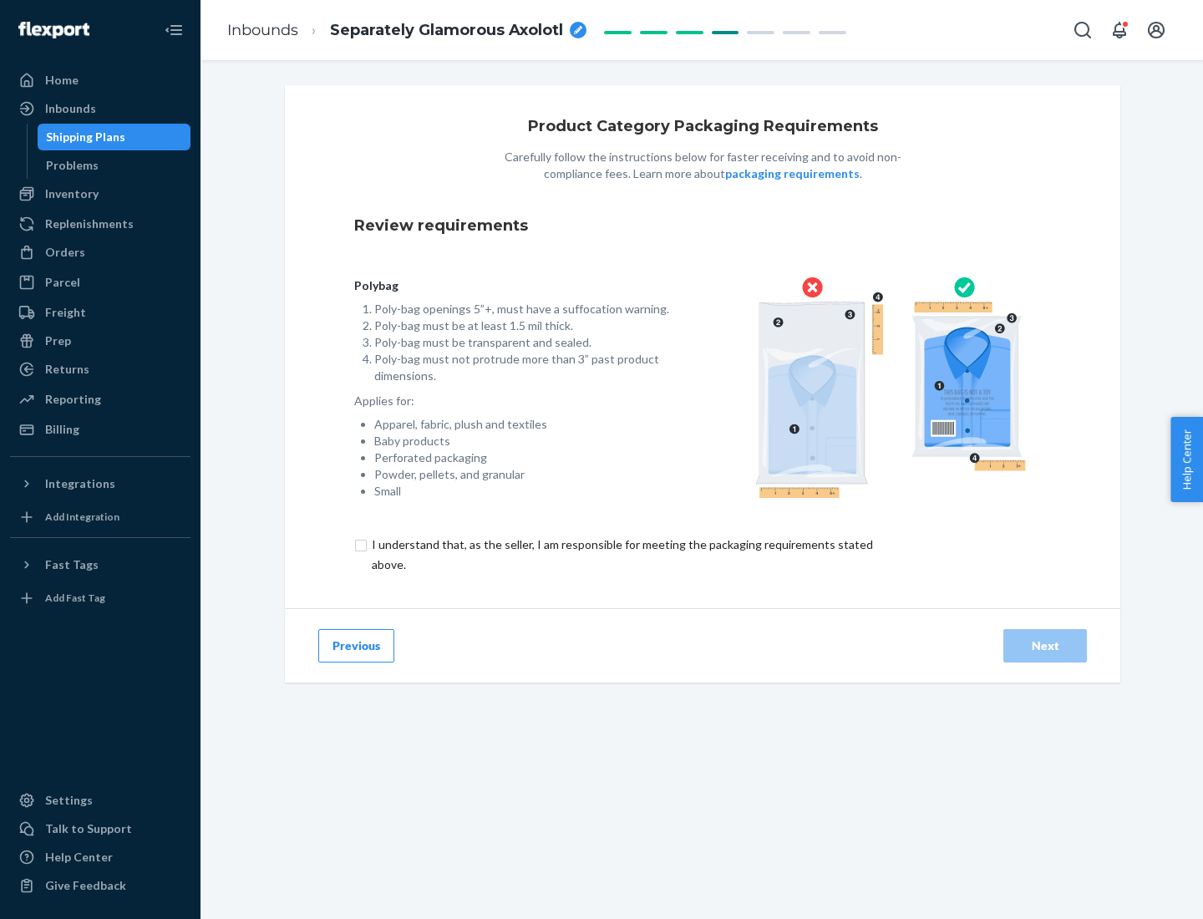
click at [621, 554] on input "checkbox" at bounding box center [632, 555] width 556 height 40
checkbox input "true"
click at [1046, 645] on div "Next" at bounding box center [1045, 646] width 55 height 17
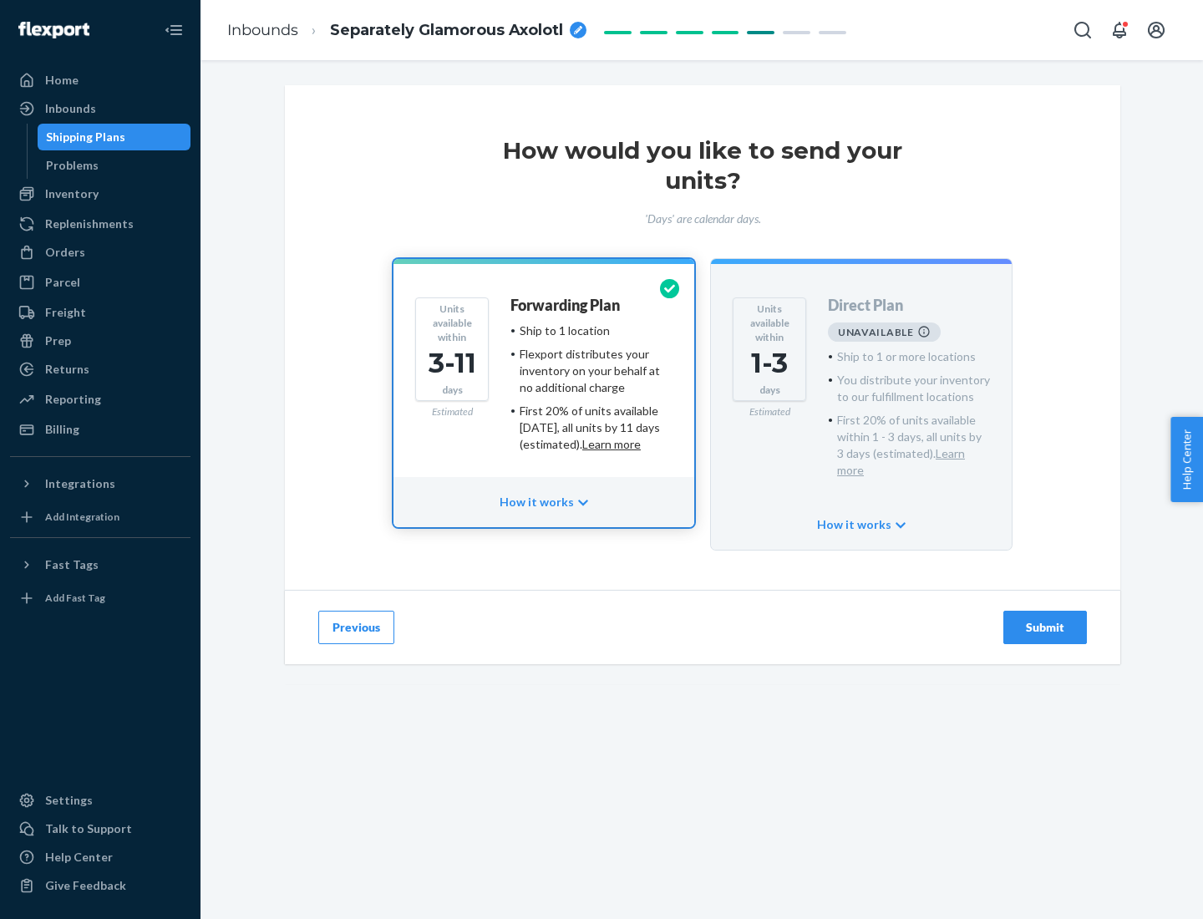
click at [567, 305] on h4 "Forwarding Plan" at bounding box center [565, 306] width 109 height 17
click at [1046, 619] on div "Submit" at bounding box center [1045, 627] width 55 height 17
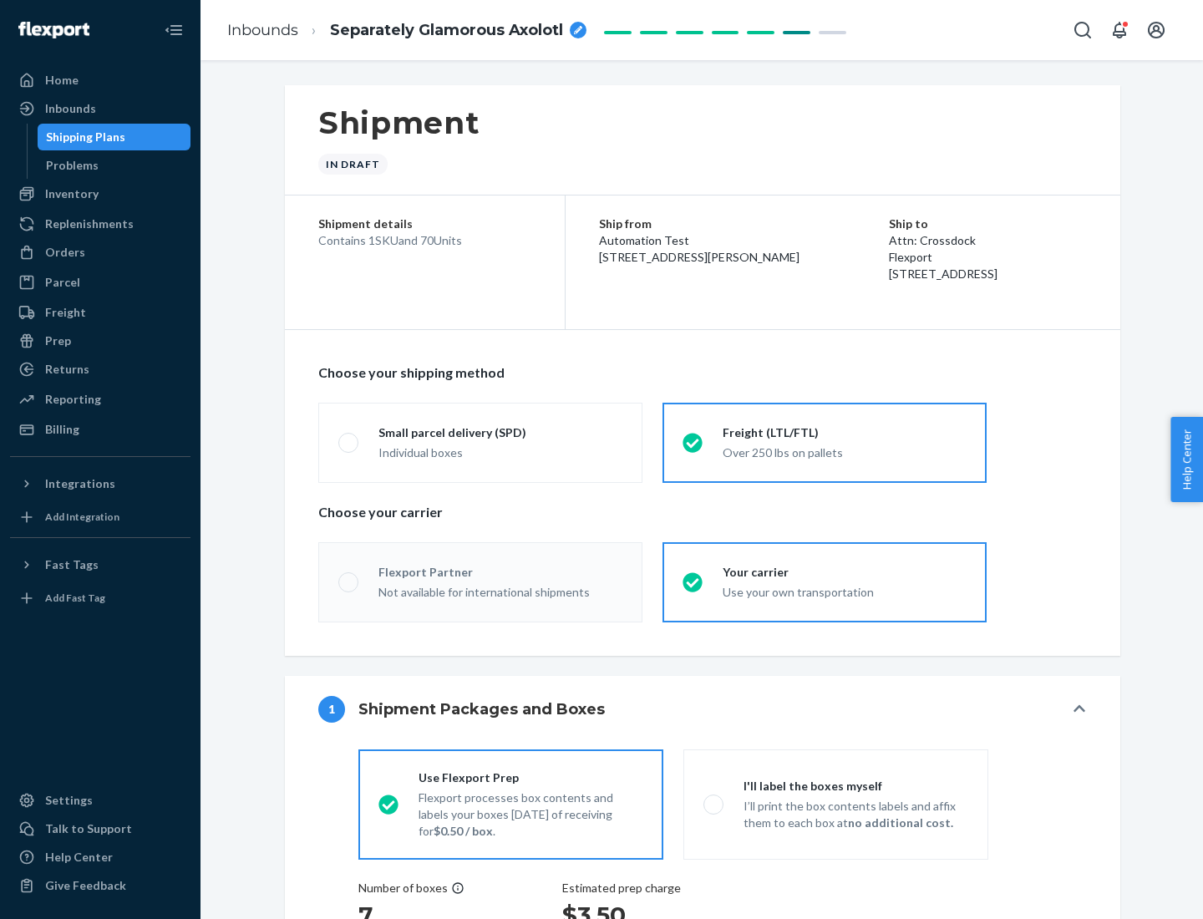
radio input "true"
radio input "false"
radio input "true"
radio input "false"
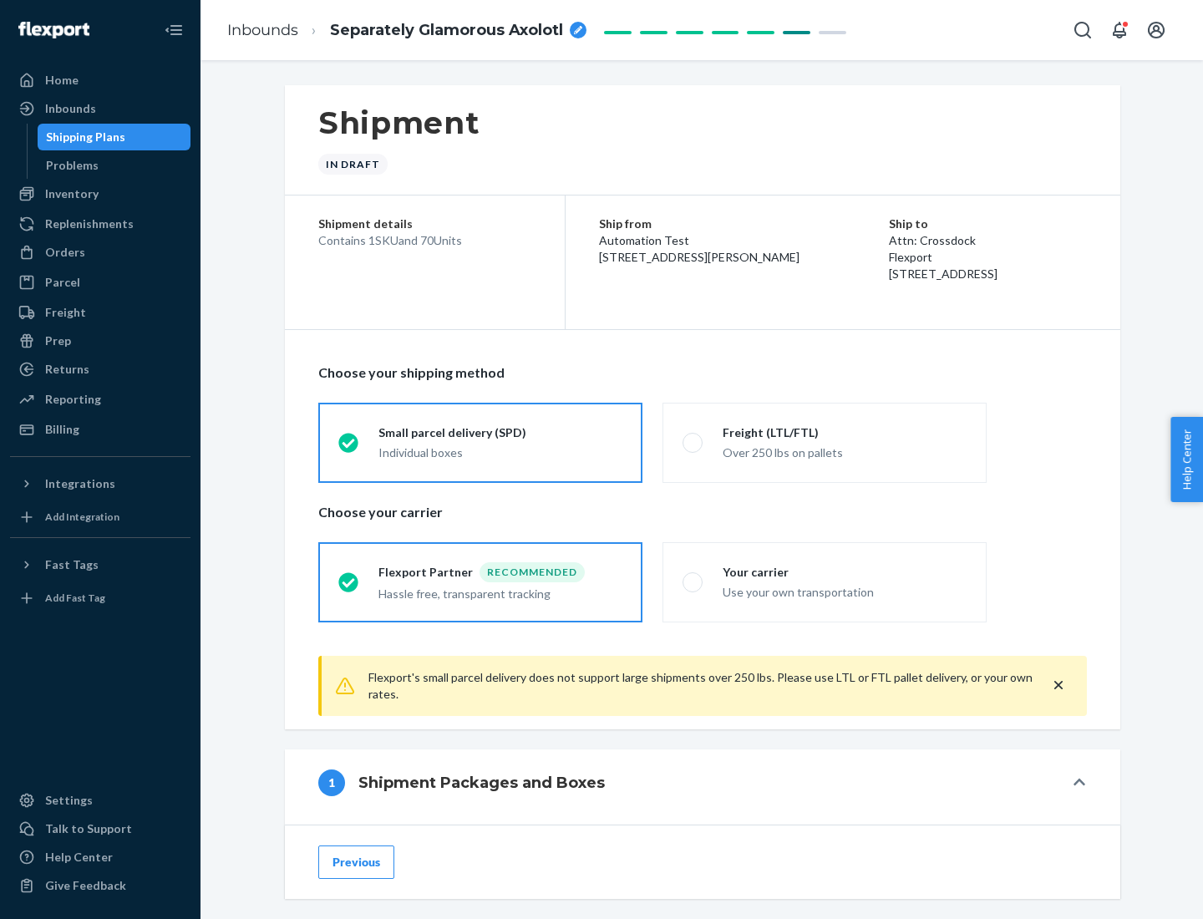
click at [825, 442] on div "Over 250 lbs on pallets" at bounding box center [845, 451] width 244 height 20
click at [694, 442] on input "Freight (LTL/FTL) Over 250 lbs on pallets" at bounding box center [688, 442] width 11 height 11
radio input "true"
radio input "false"
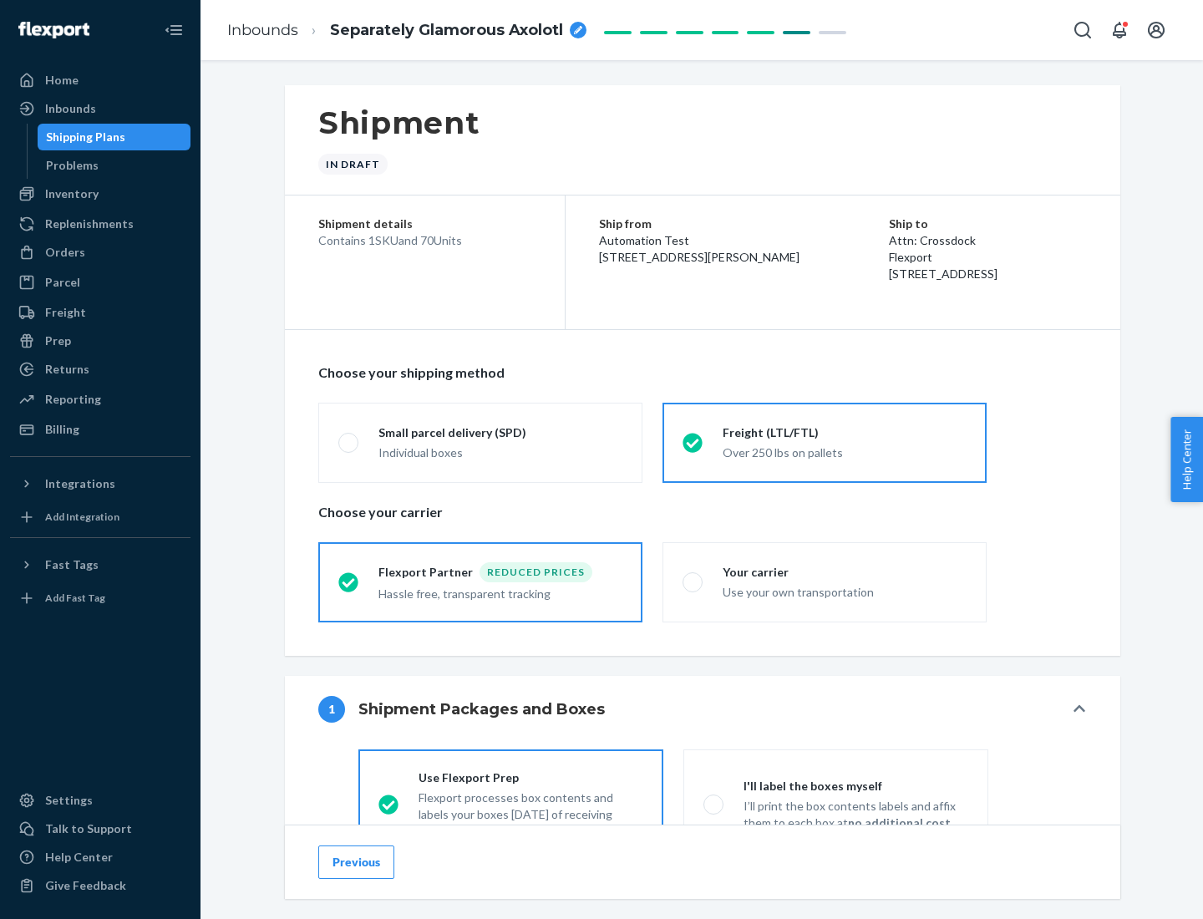
scroll to position [93, 0]
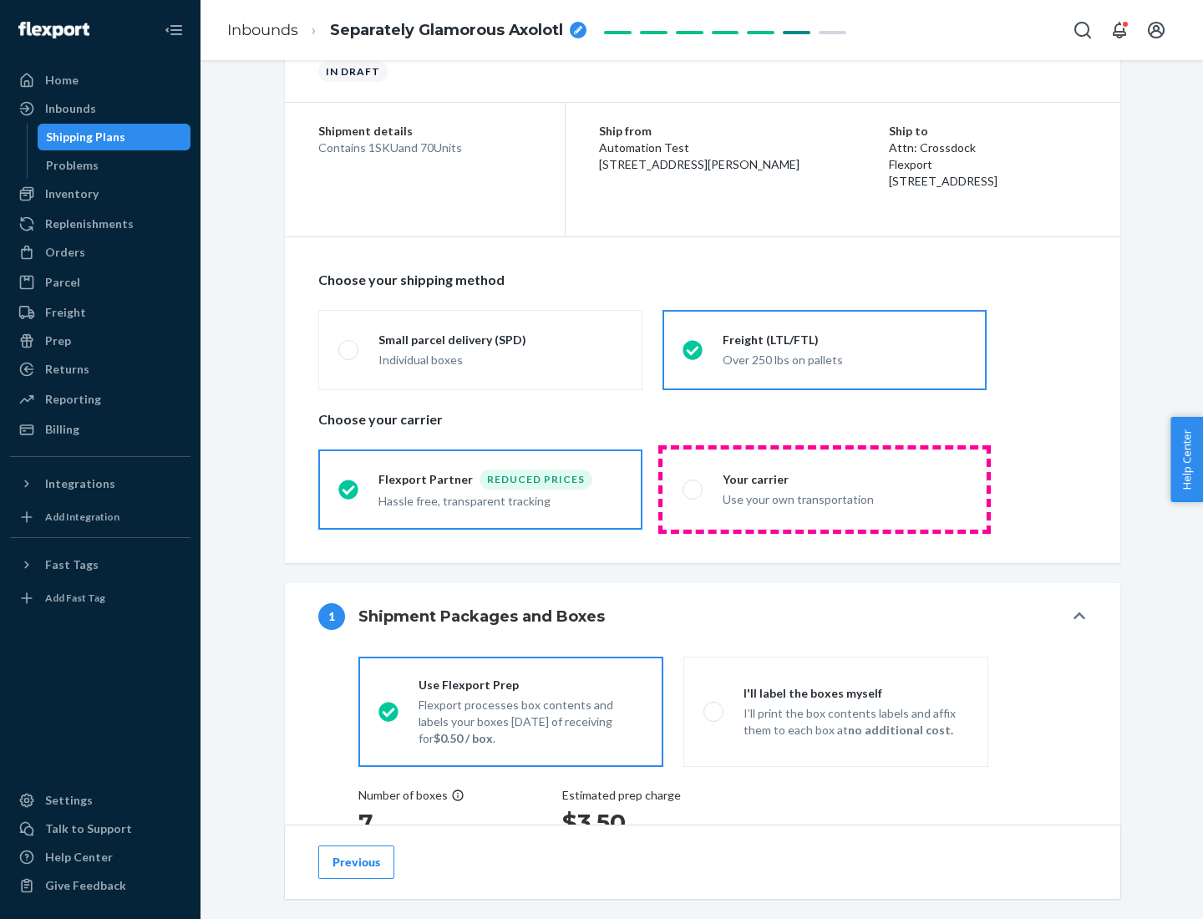
click at [825, 489] on div "Use your own transportation" at bounding box center [845, 498] width 244 height 20
click at [694, 489] on input "Your carrier Use your own transportation" at bounding box center [688, 489] width 11 height 11
radio input "true"
radio input "false"
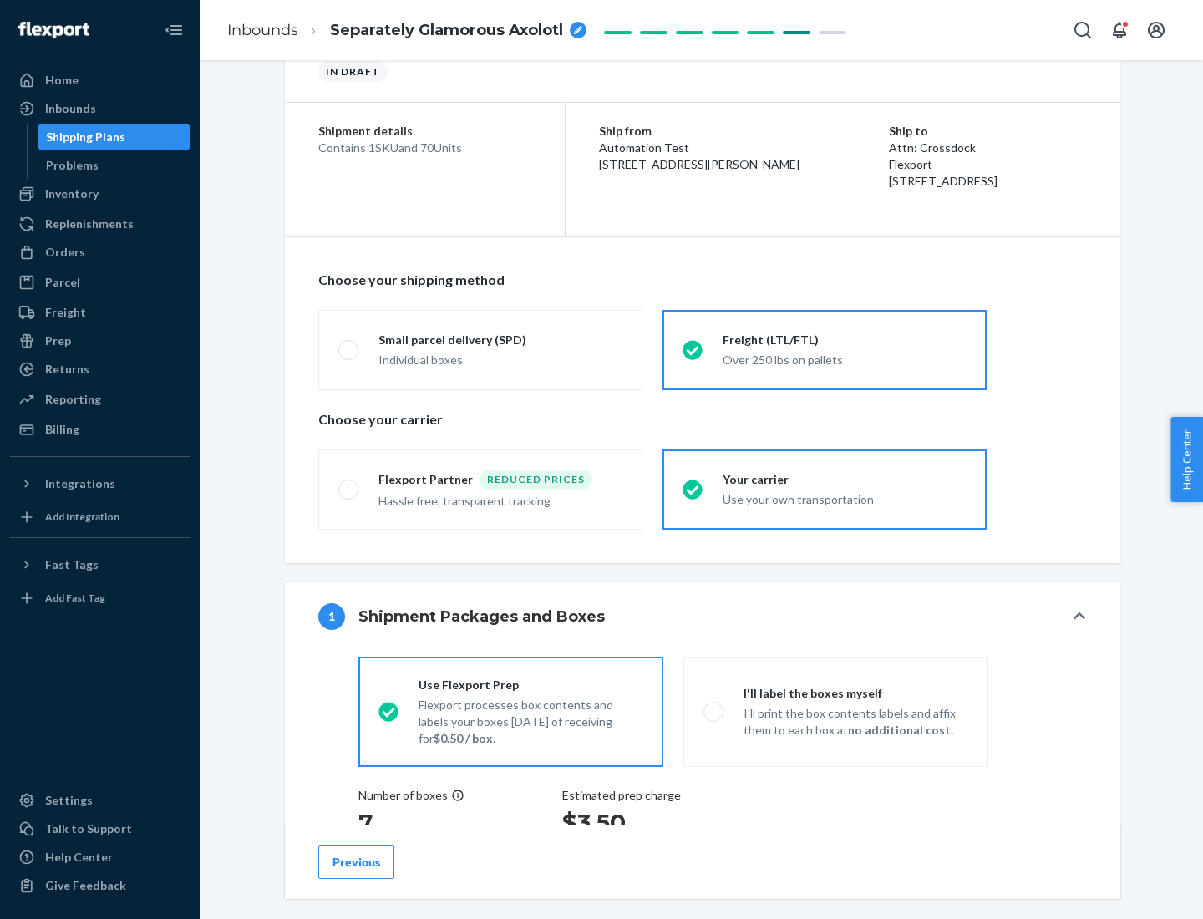
scroll to position [315, 0]
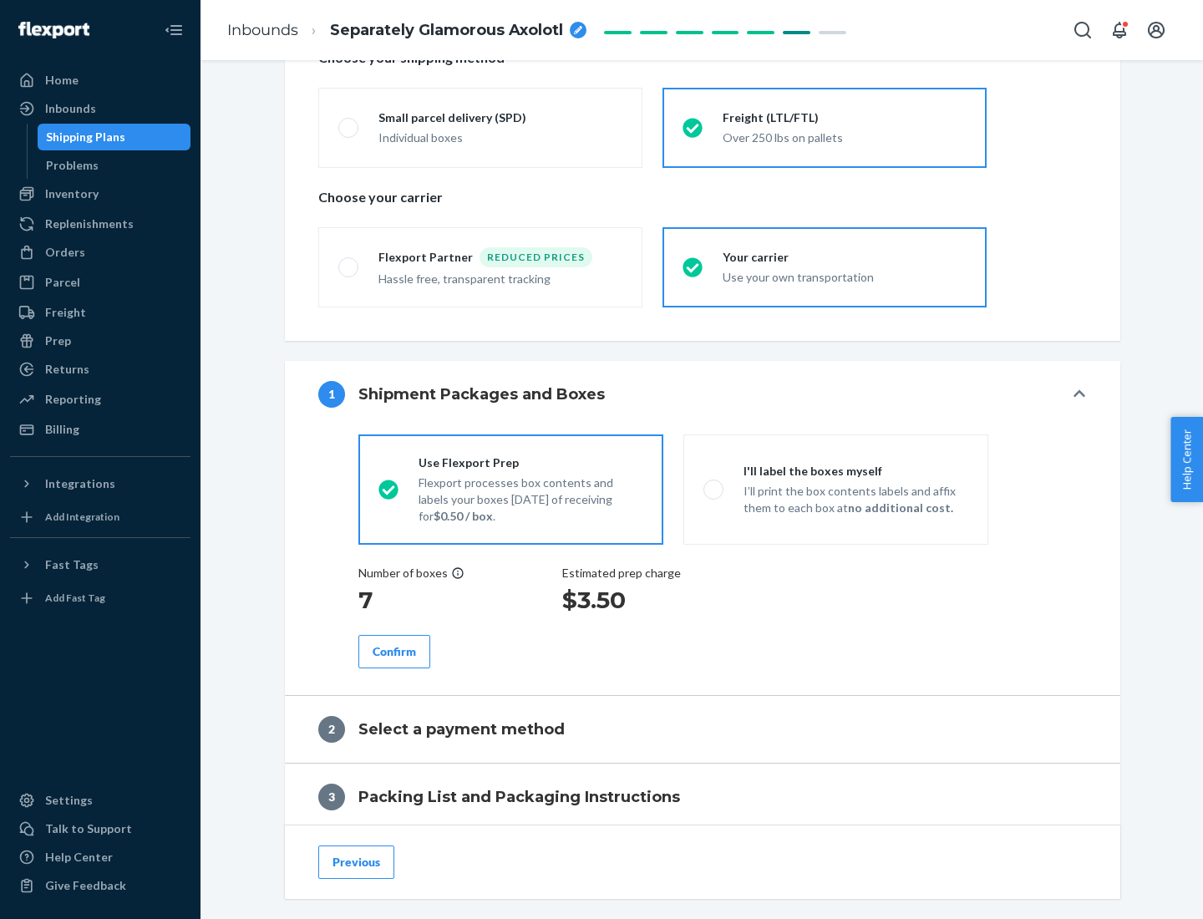
click at [836, 489] on p "I’ll print the box contents labels and affix them to each box at no additional …" at bounding box center [856, 499] width 225 height 33
click at [715, 489] on input "I'll label the boxes myself I’ll print the box contents labels and affix them t…" at bounding box center [709, 489] width 11 height 11
radio input "true"
radio input "false"
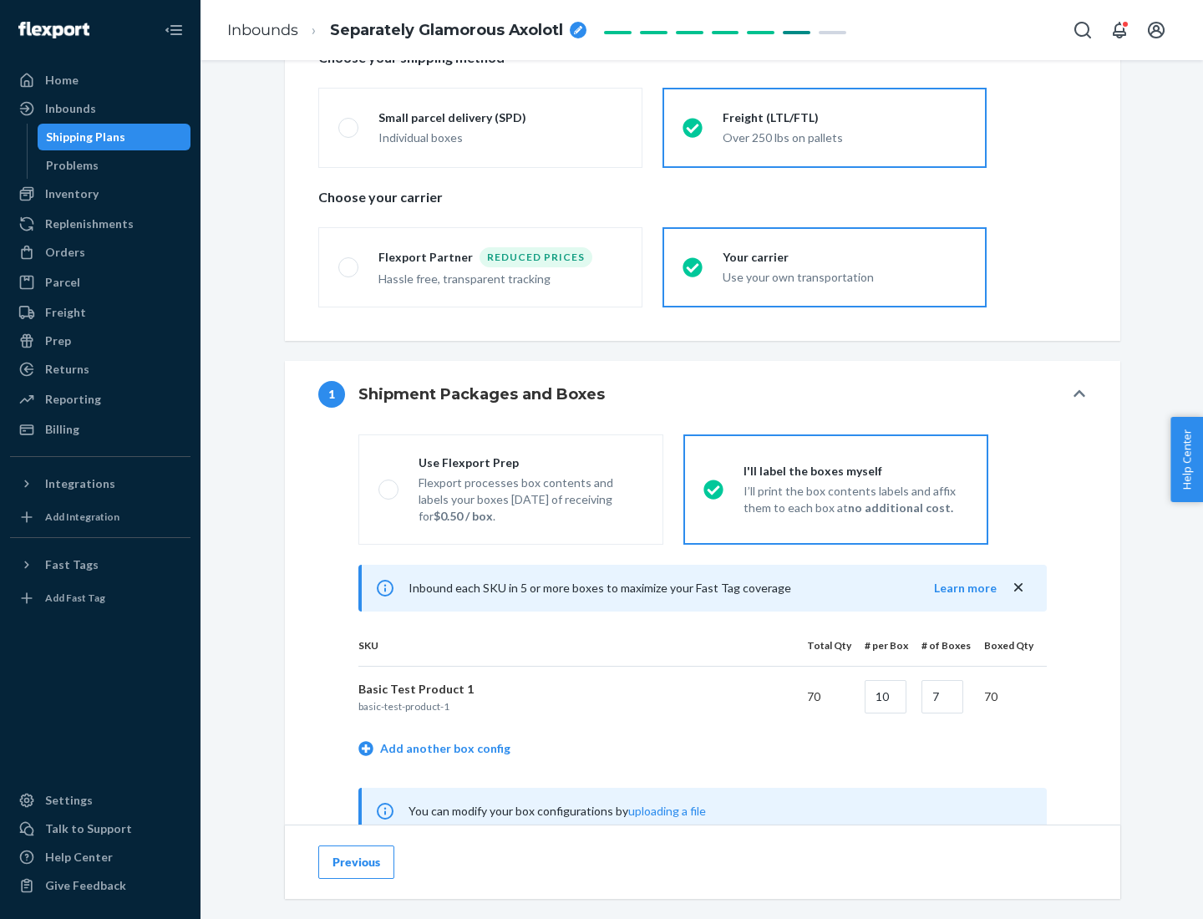
scroll to position [522, 0]
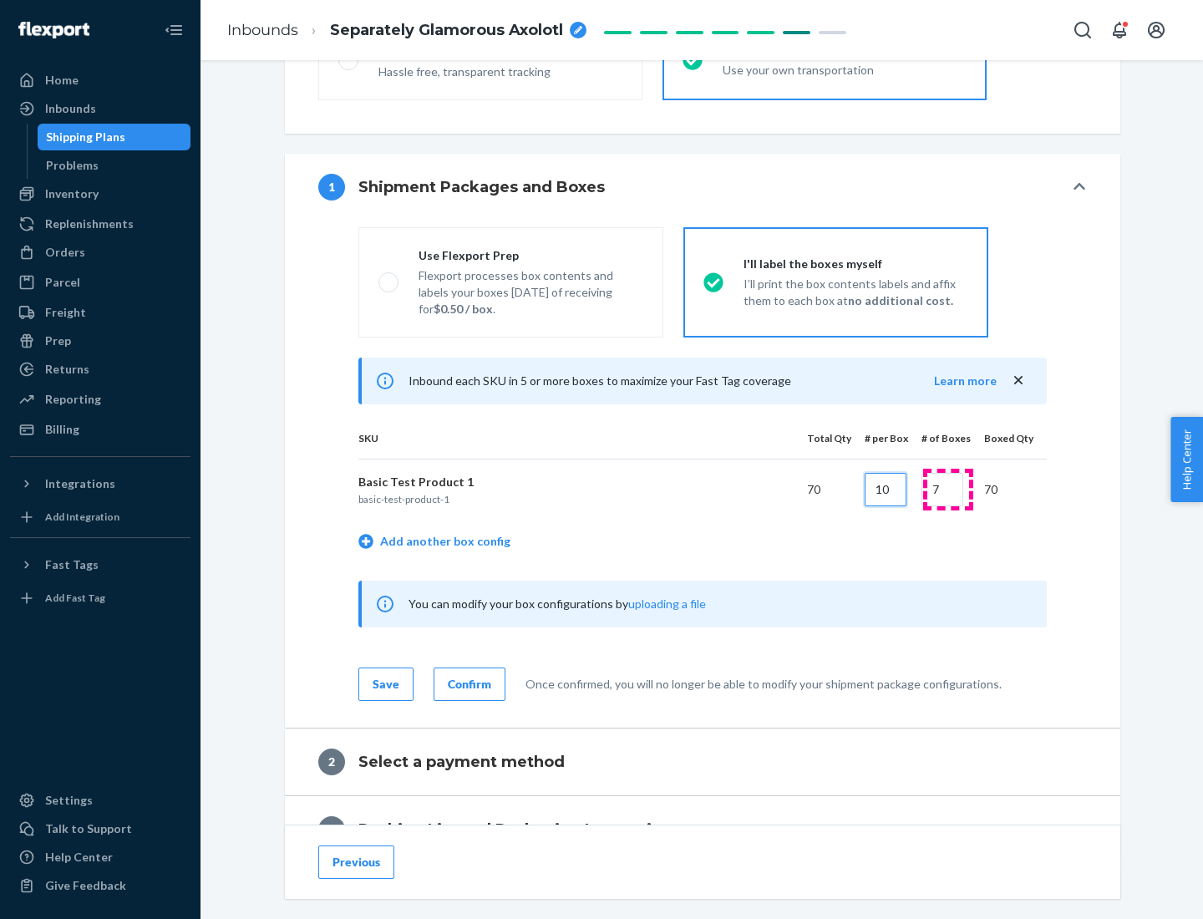
type input "10"
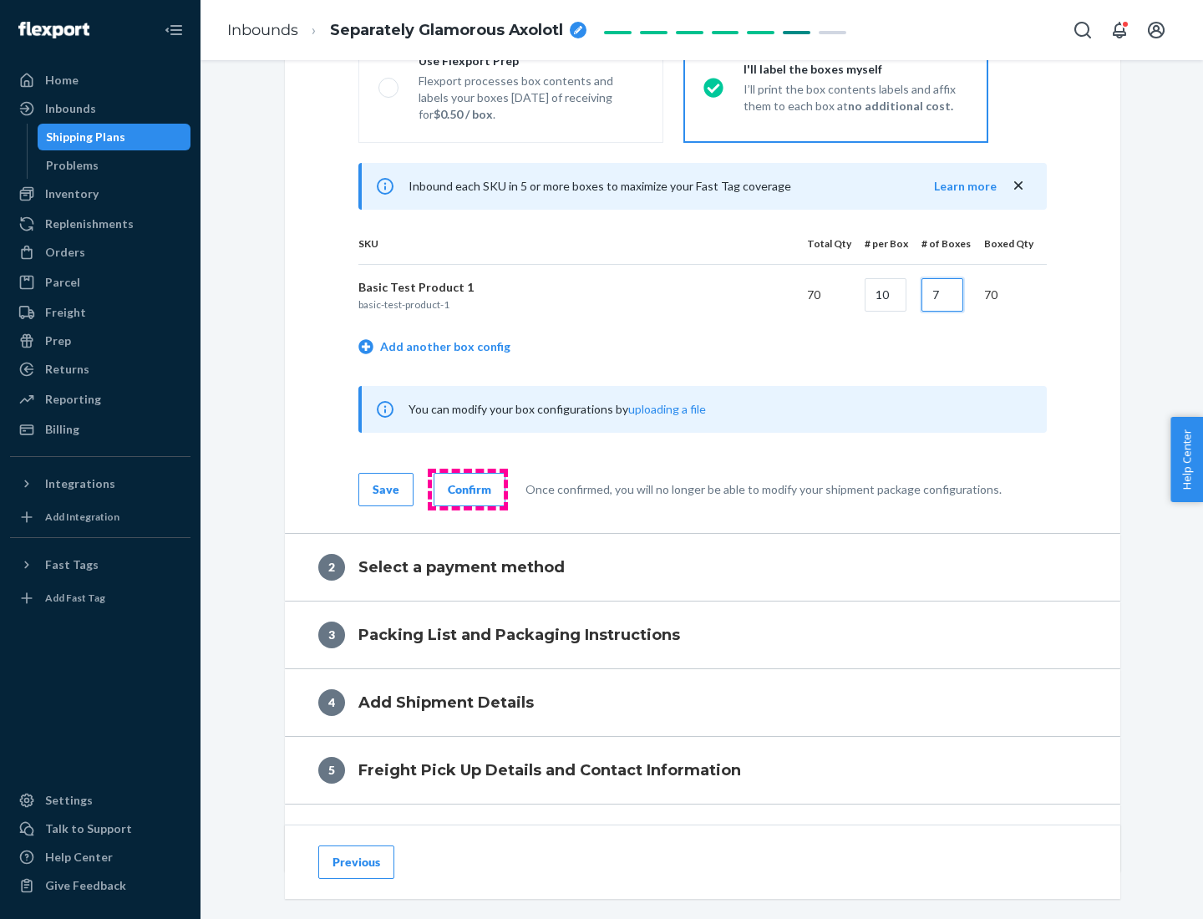
type input "7"
click at [467, 489] on div "Confirm" at bounding box center [469, 489] width 43 height 17
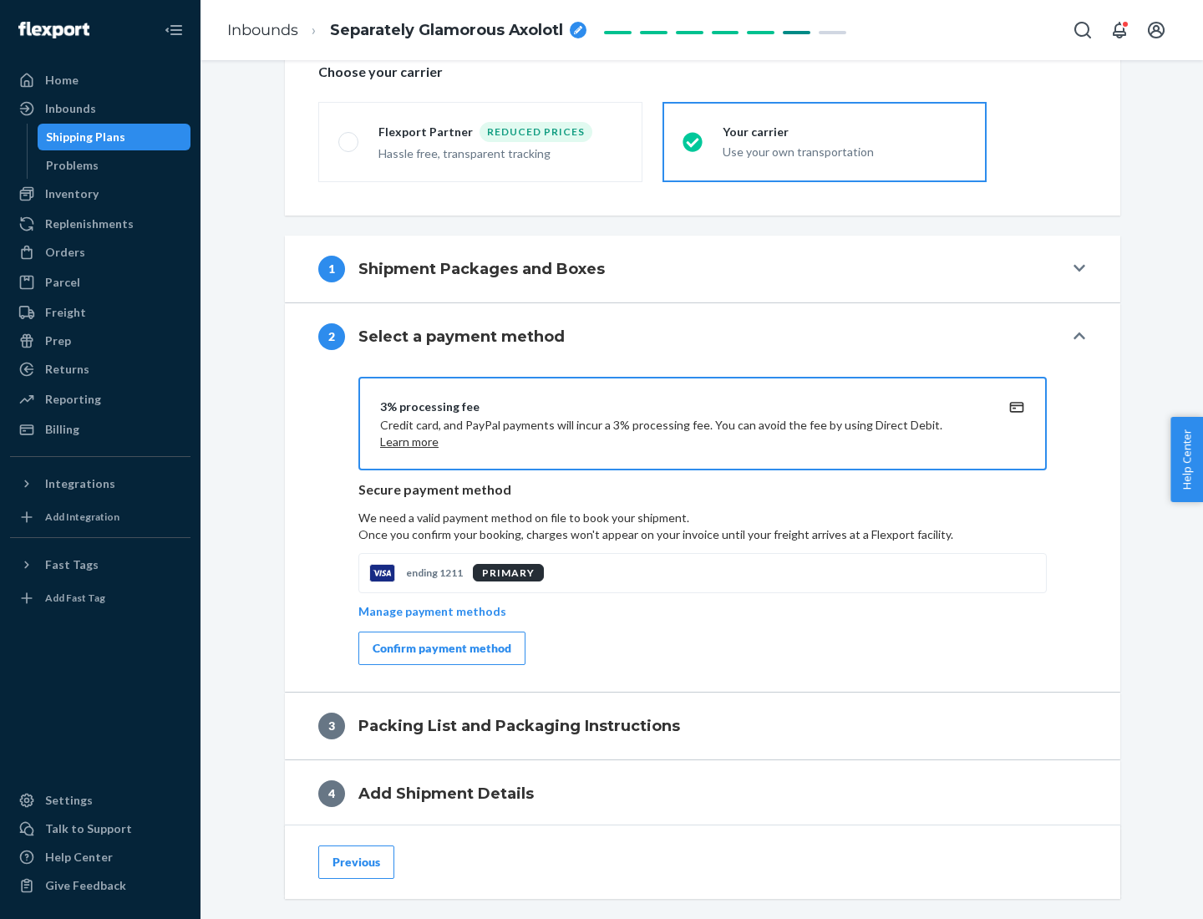
scroll to position [599, 0]
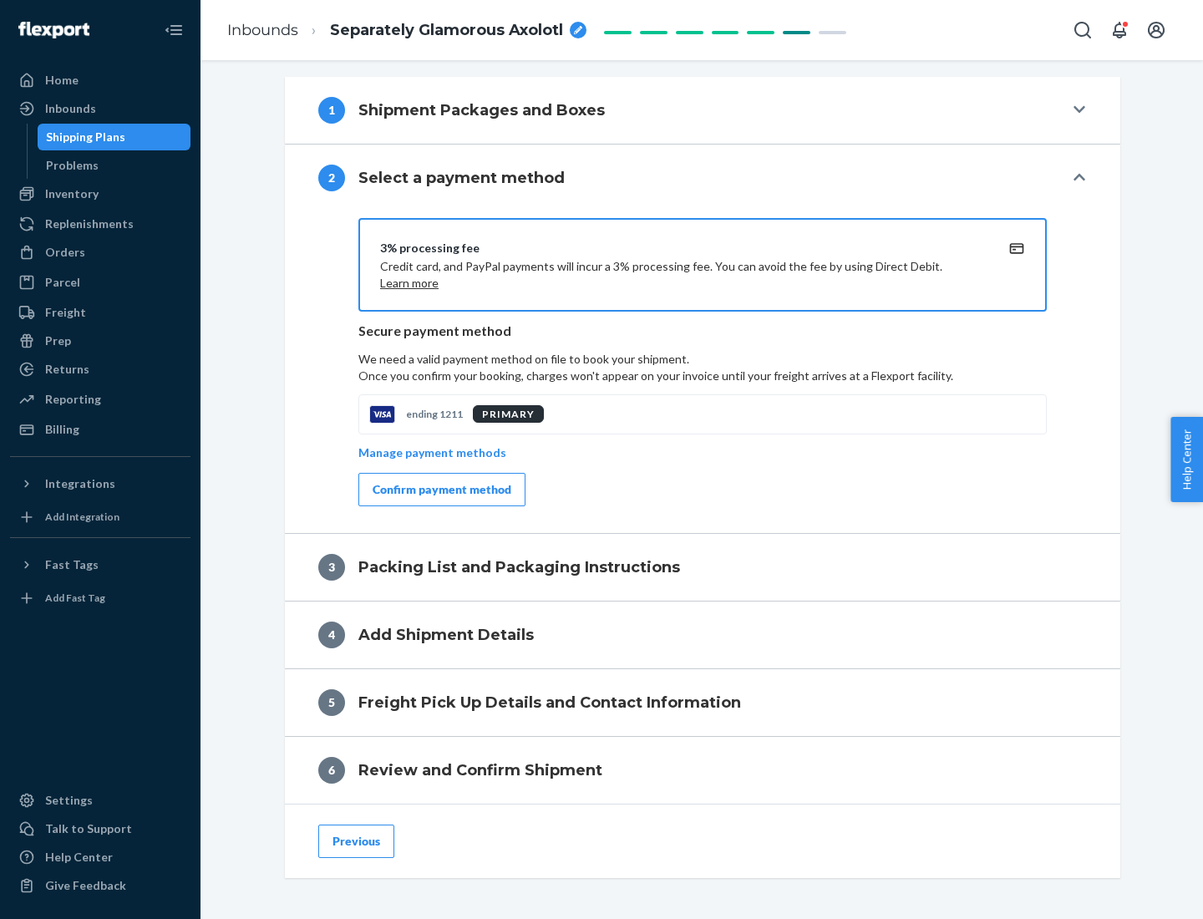
click at [440, 490] on div "Confirm payment method" at bounding box center [442, 489] width 139 height 17
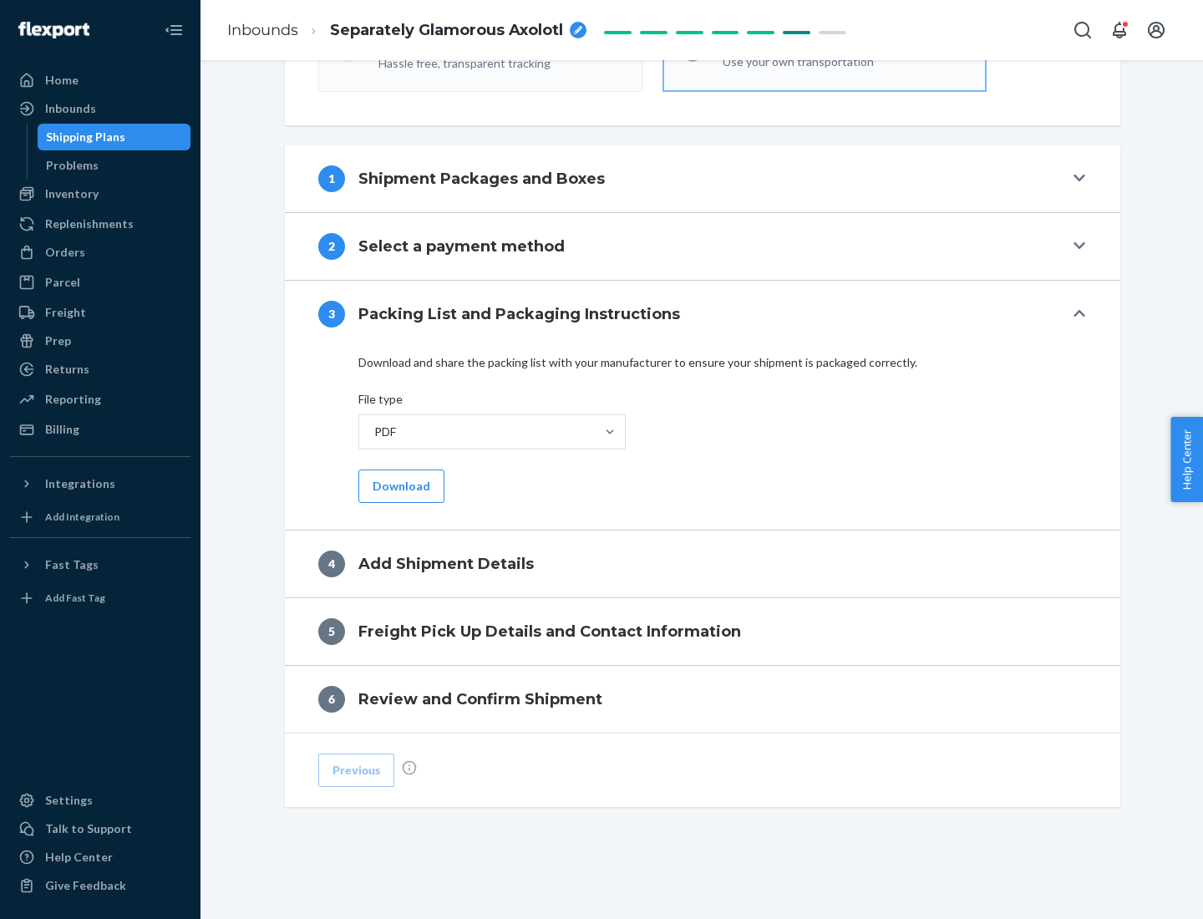
scroll to position [527, 0]
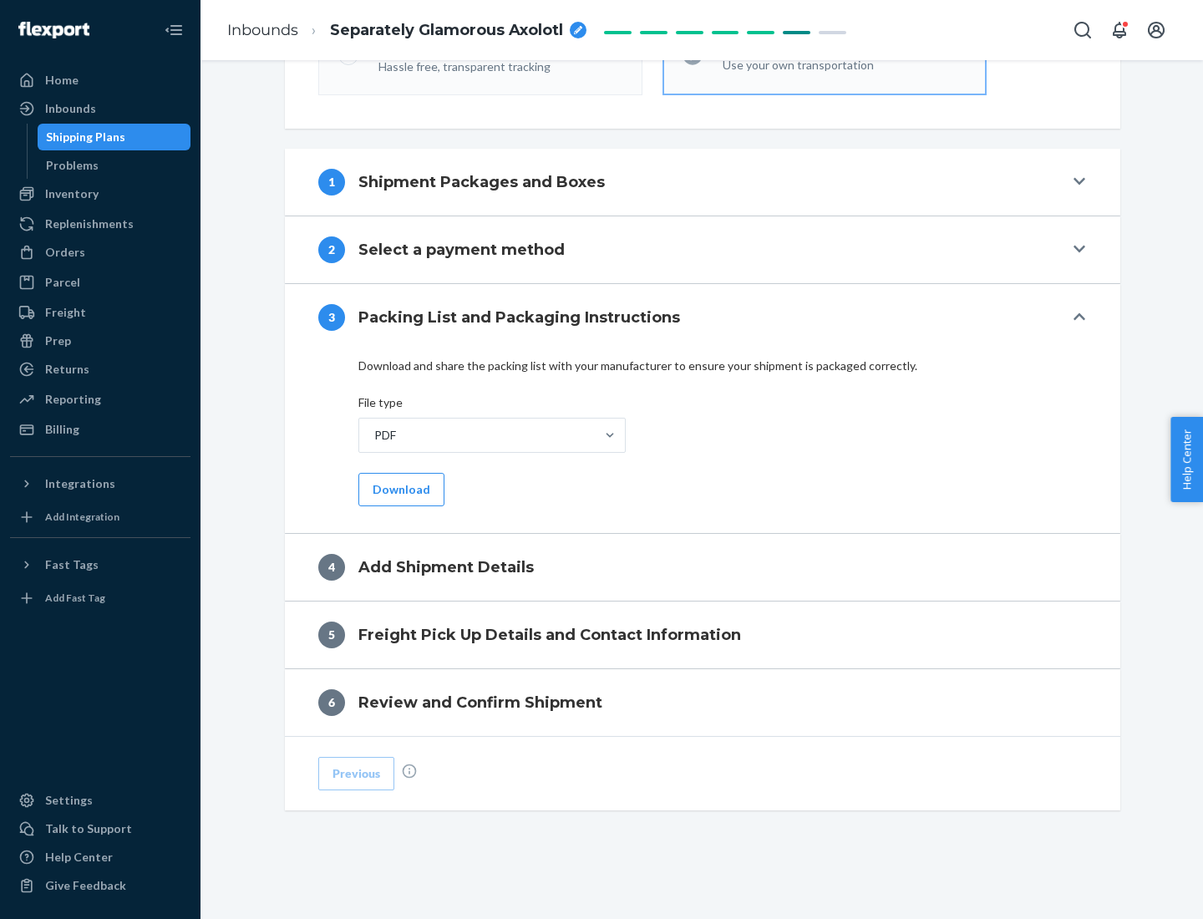
click at [399, 489] on button "Download" at bounding box center [402, 489] width 86 height 33
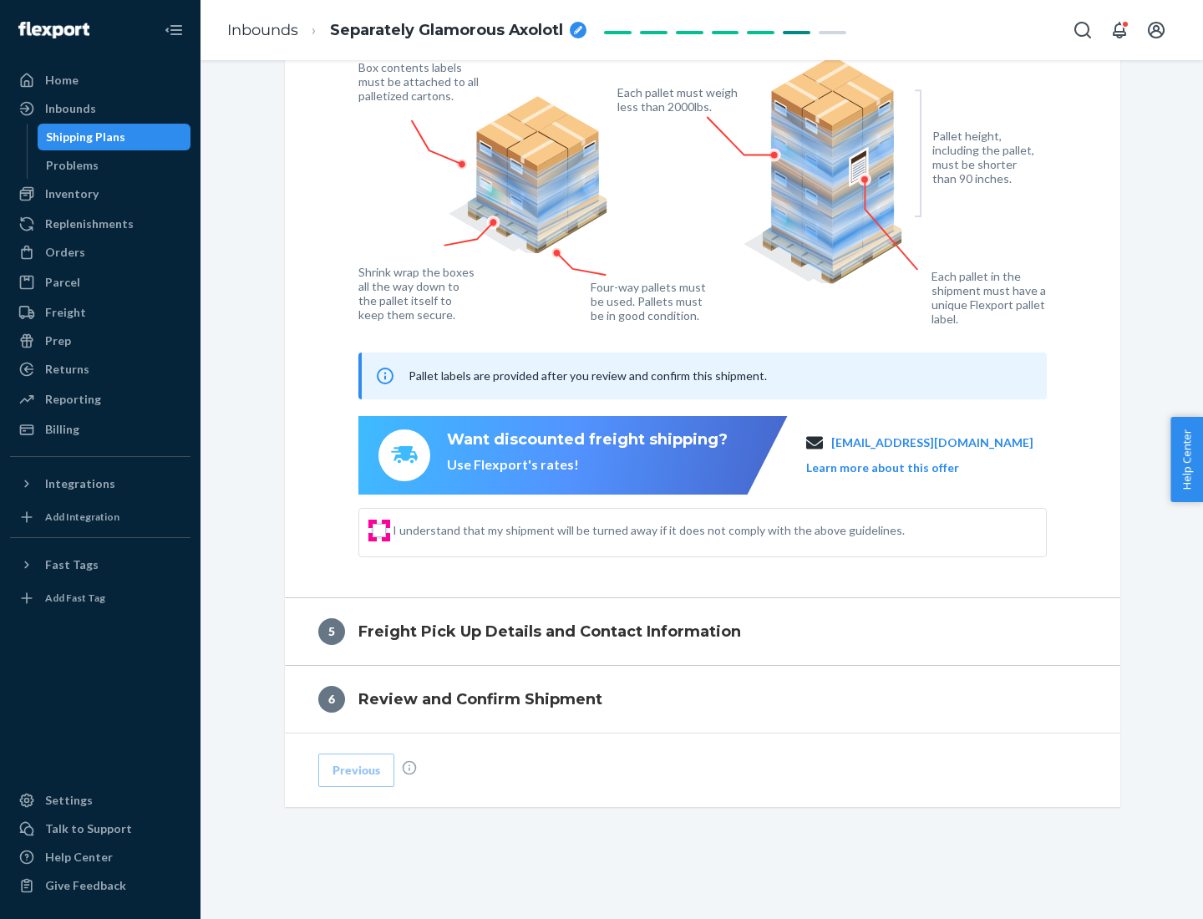
click at [379, 530] on input "I understand that my shipment will be turned away if it does not comply with th…" at bounding box center [379, 530] width 13 height 13
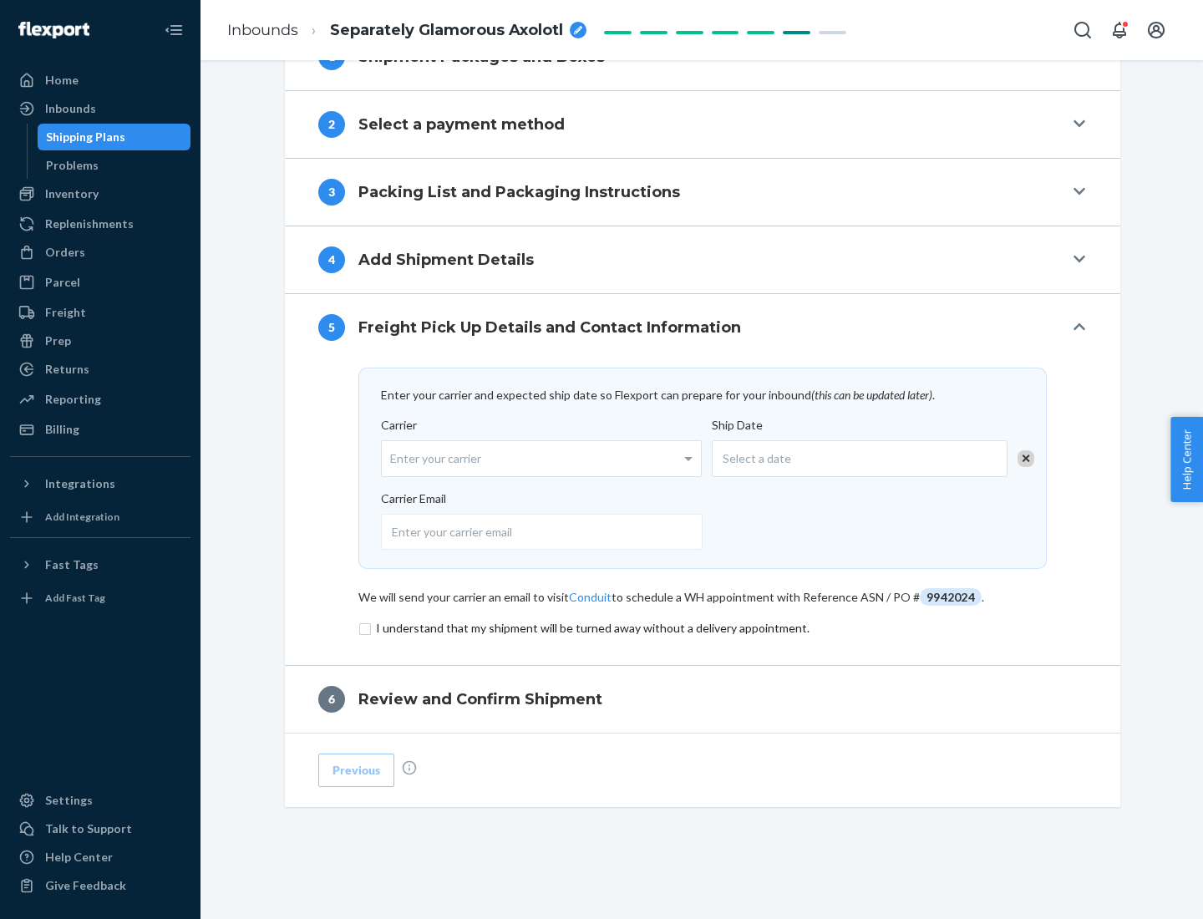
click at [703, 628] on input "checkbox" at bounding box center [703, 628] width 689 height 20
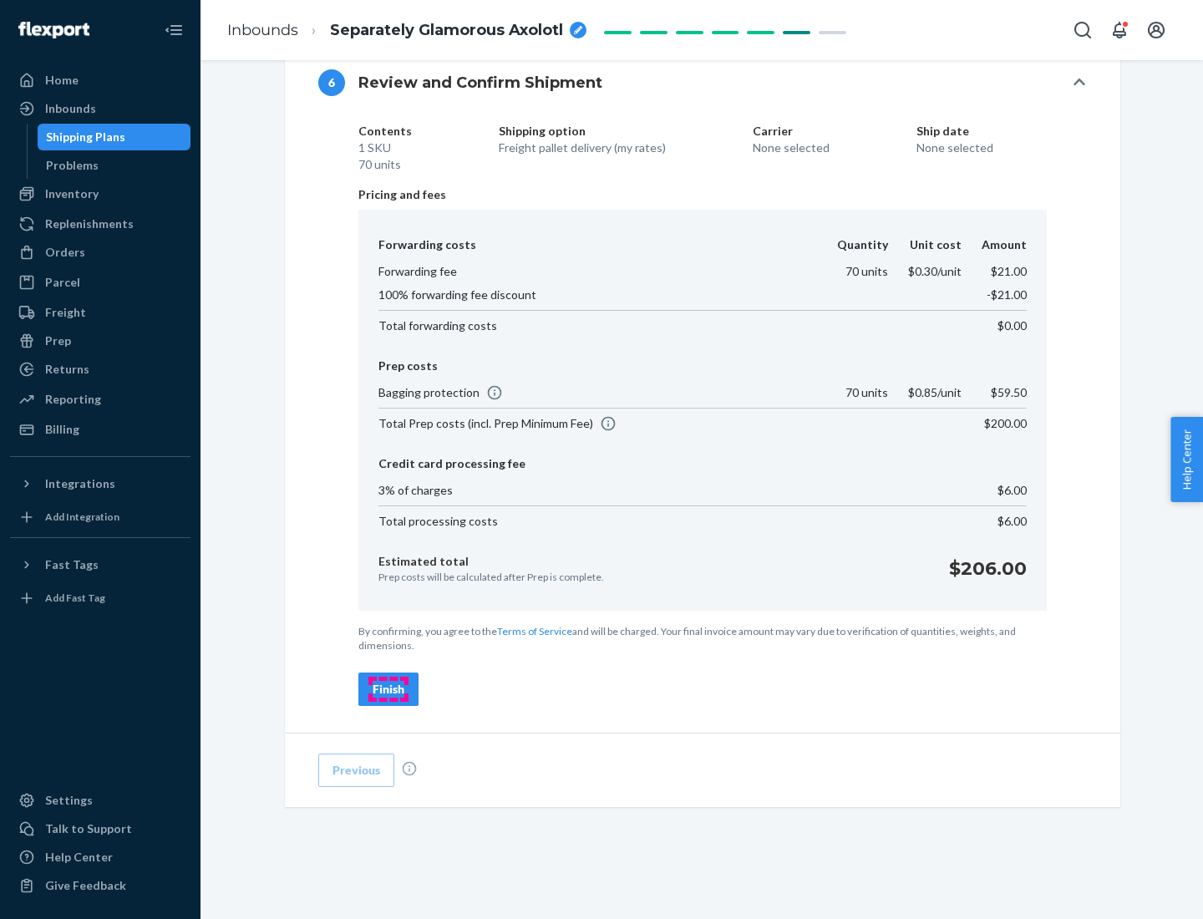
click at [389, 689] on div "Finish" at bounding box center [389, 689] width 32 height 17
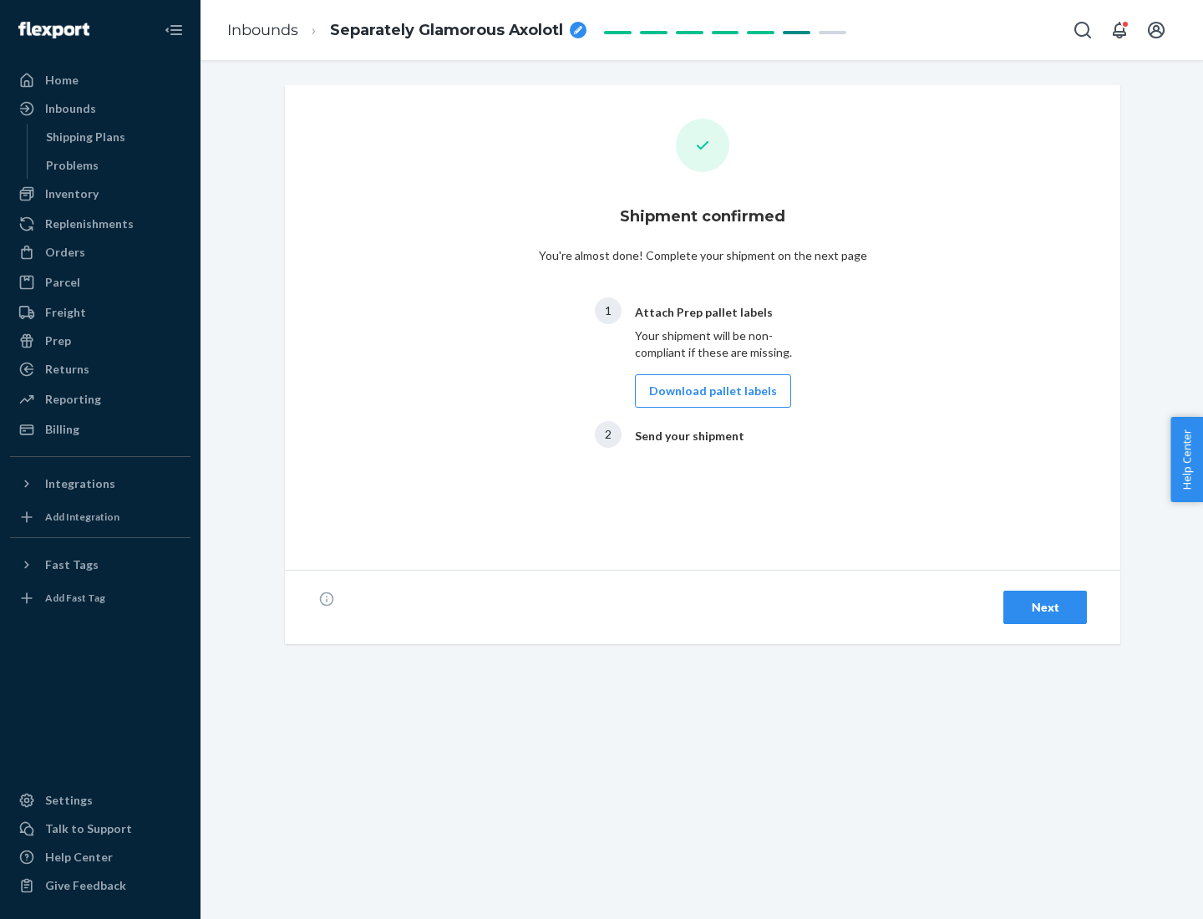
click at [709, 391] on button "Download pallet labels" at bounding box center [713, 390] width 156 height 33
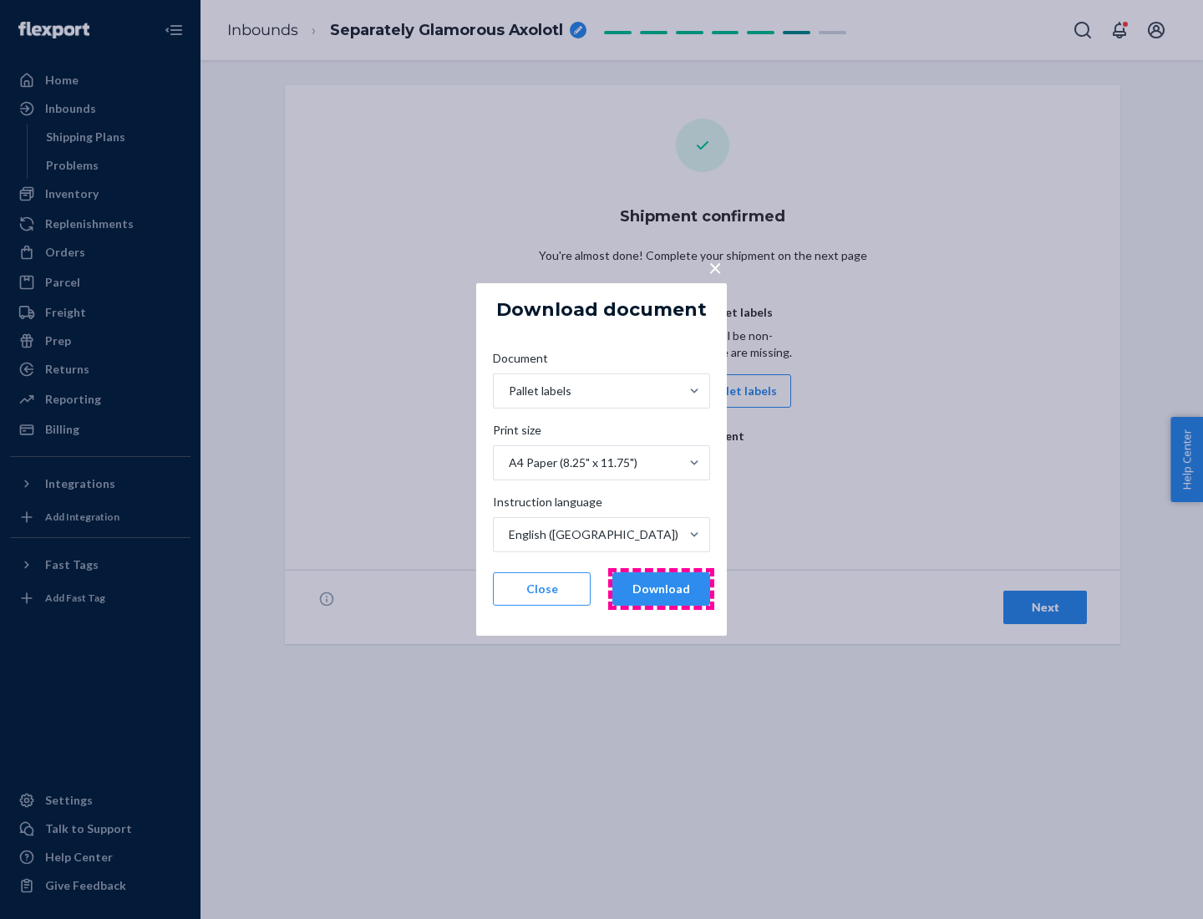
click at [661, 589] on button "Download" at bounding box center [662, 588] width 98 height 33
click at [715, 267] on span "×" at bounding box center [715, 267] width 13 height 28
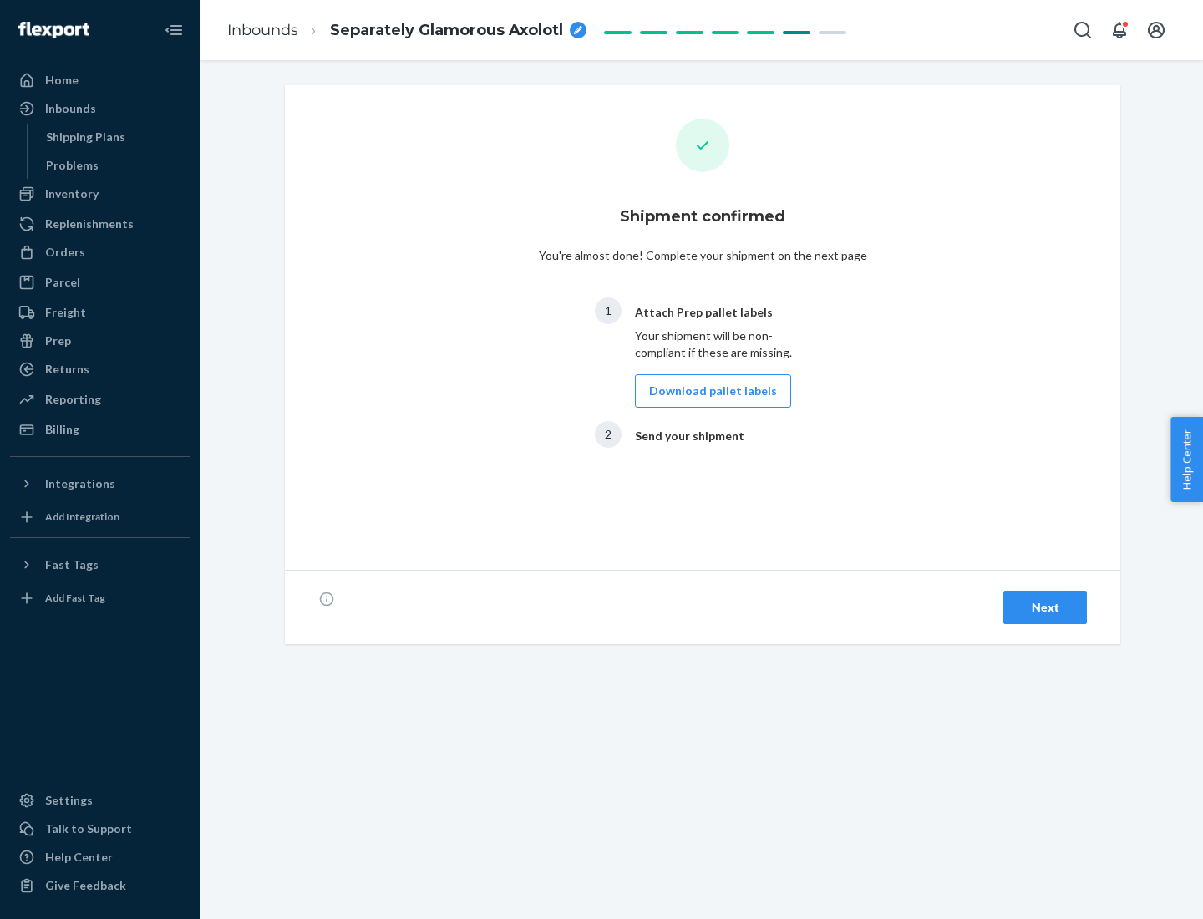
click at [1046, 608] on div "Next" at bounding box center [1045, 607] width 55 height 17
